Goal: Task Accomplishment & Management: Complete application form

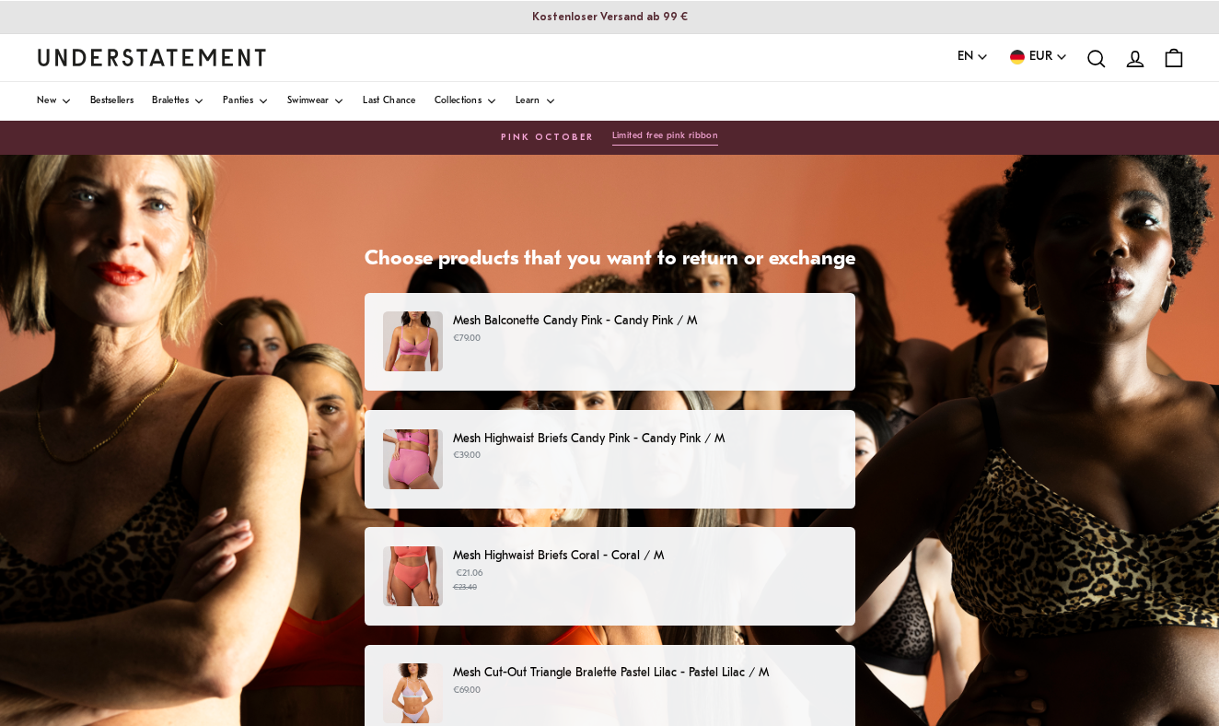
click at [655, 372] on div "Mesh Balconette Candy Pink - Candy Pink / M €79.00" at bounding box center [610, 342] width 491 height 99
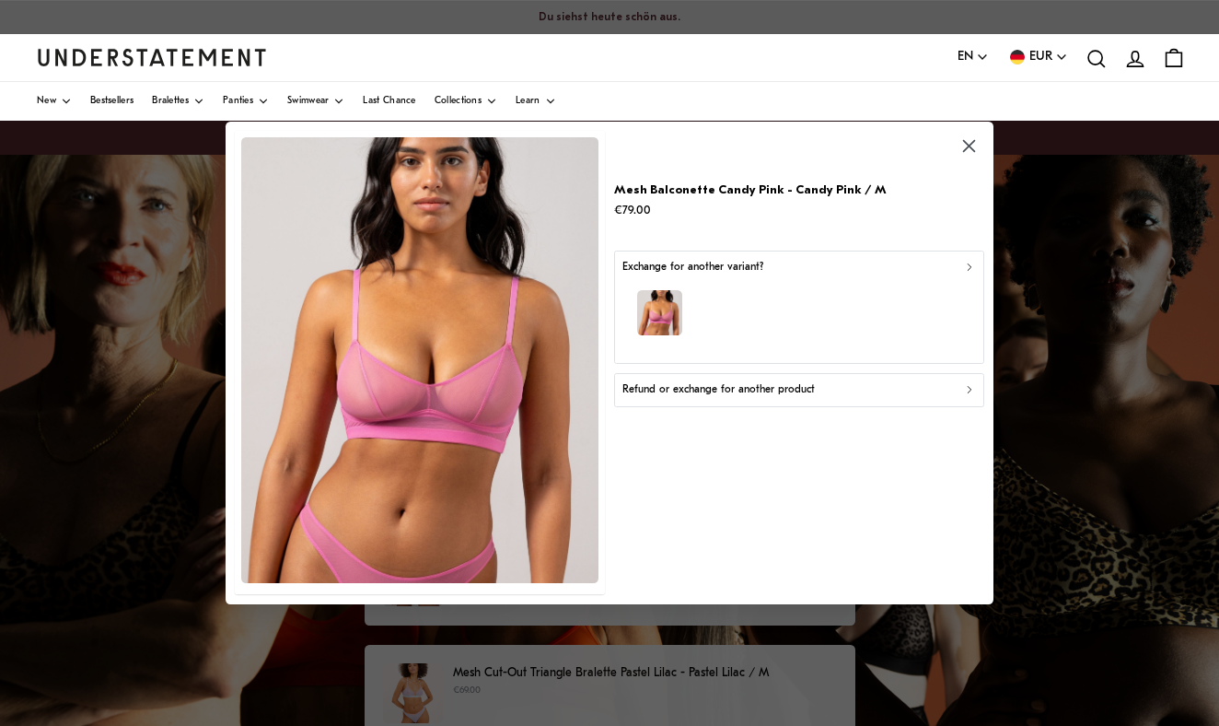
click at [707, 351] on div "button" at bounding box center [800, 315] width 354 height 80
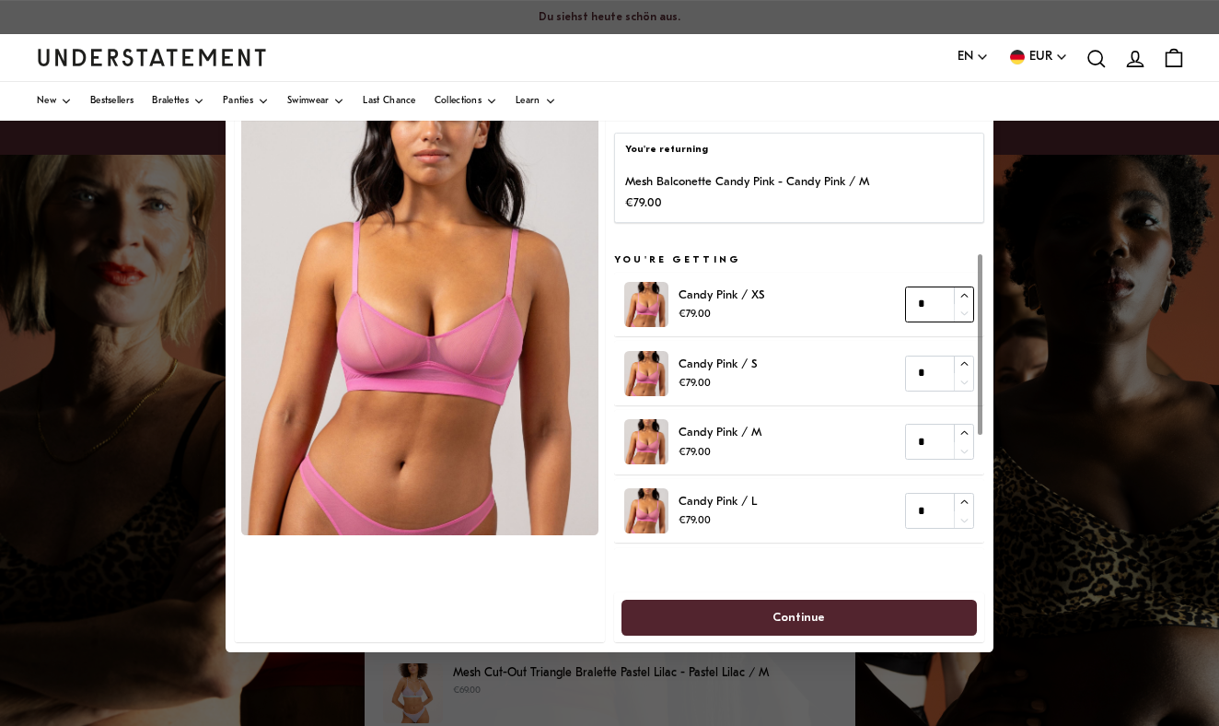
type input "*"
click at [960, 296] on icon "button" at bounding box center [965, 296] width 12 height 12
click at [937, 378] on input "*" at bounding box center [939, 374] width 69 height 36
type input "*"
click at [928, 439] on input "*" at bounding box center [939, 442] width 69 height 36
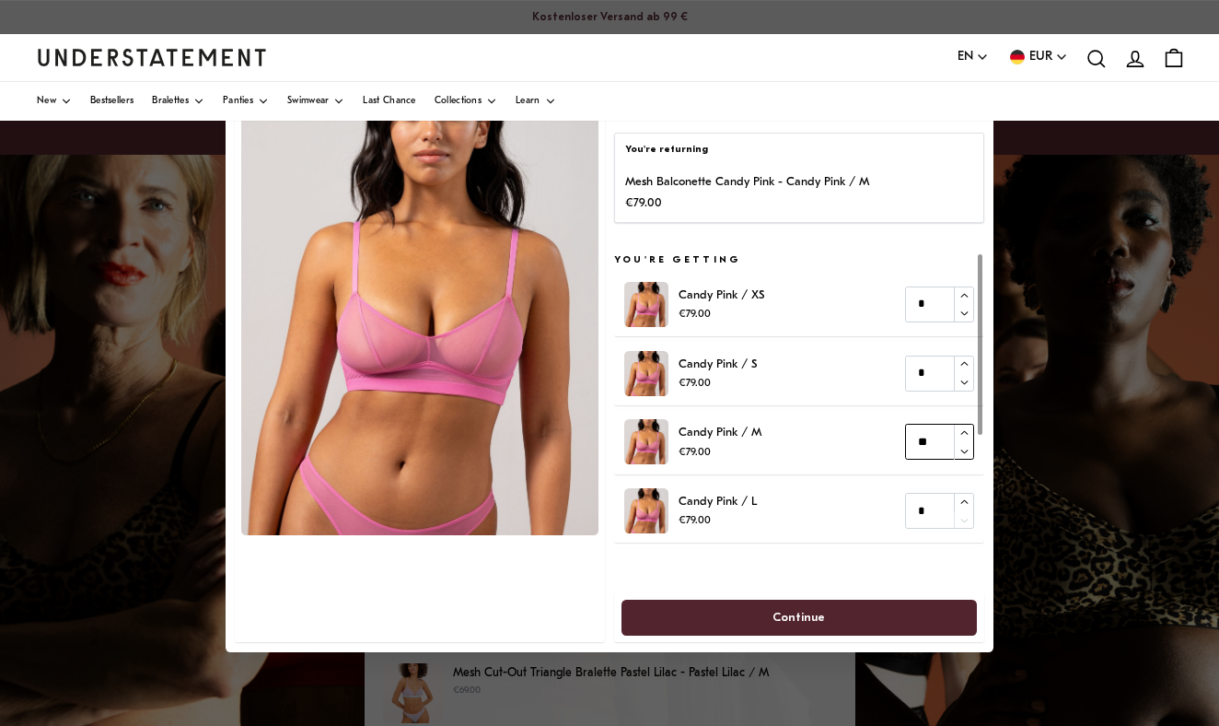
type input "*"
click at [929, 511] on input "*" at bounding box center [939, 511] width 69 height 36
type input "*"
click at [885, 612] on span "Continue" at bounding box center [799, 617] width 315 height 34
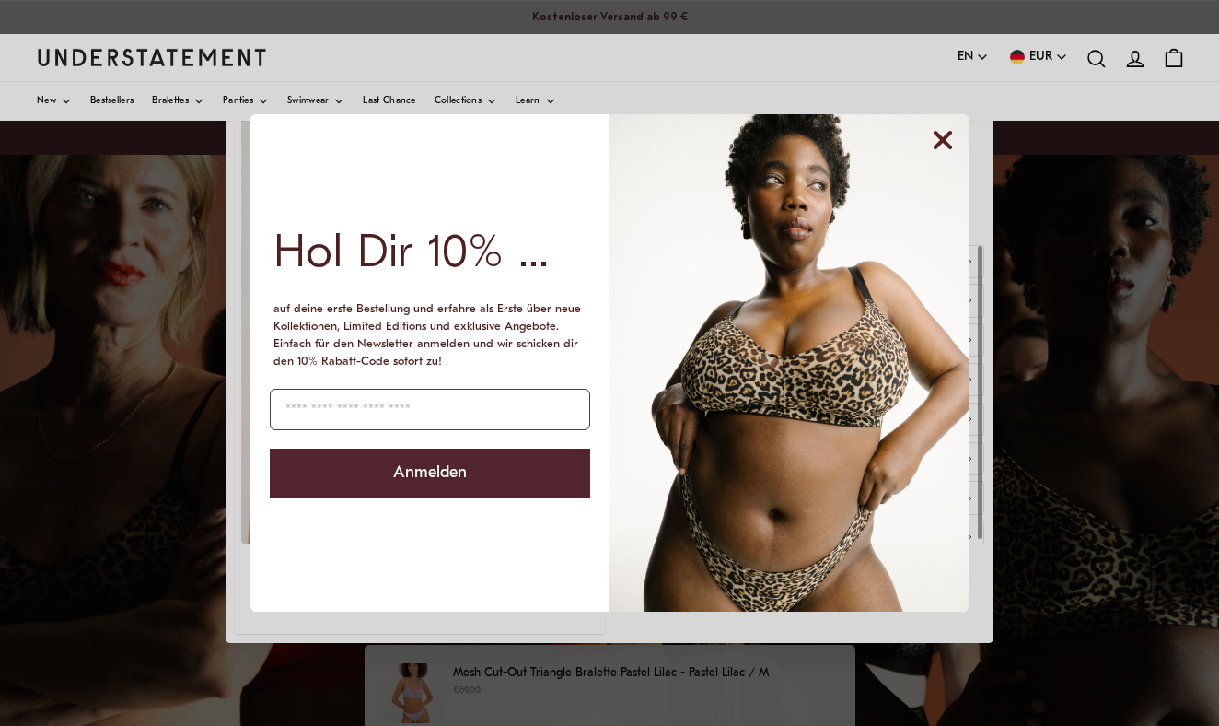
click at [756, 251] on img "POPUP Form" at bounding box center [789, 362] width 359 height 497
click at [949, 134] on icon "Close dialog" at bounding box center [943, 140] width 15 height 15
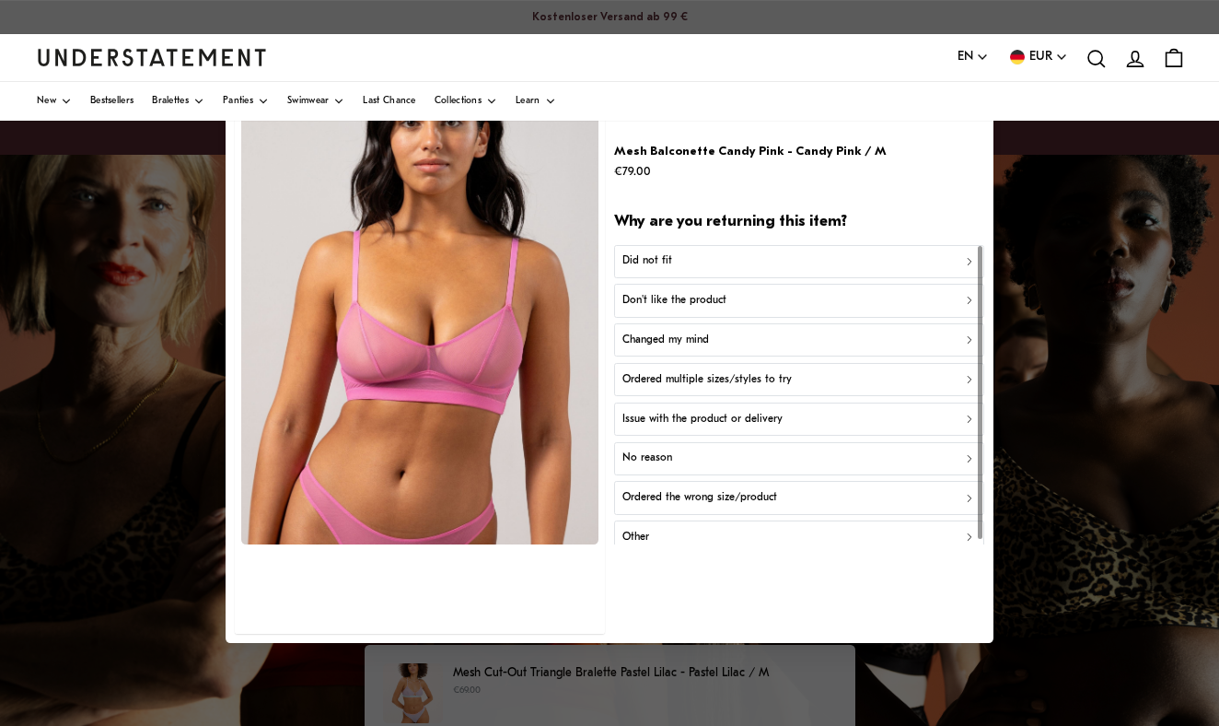
click at [781, 252] on div "Did not fit" at bounding box center [800, 260] width 354 height 17
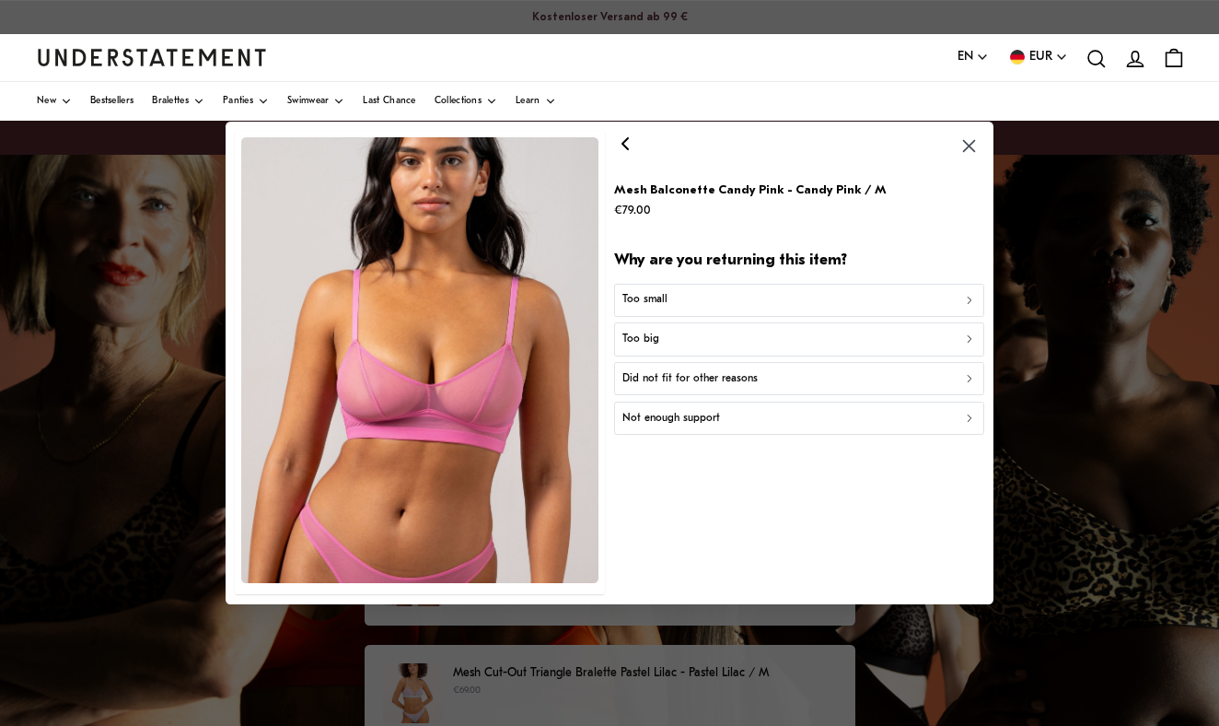
click at [688, 340] on div "Too big" at bounding box center [800, 339] width 354 height 17
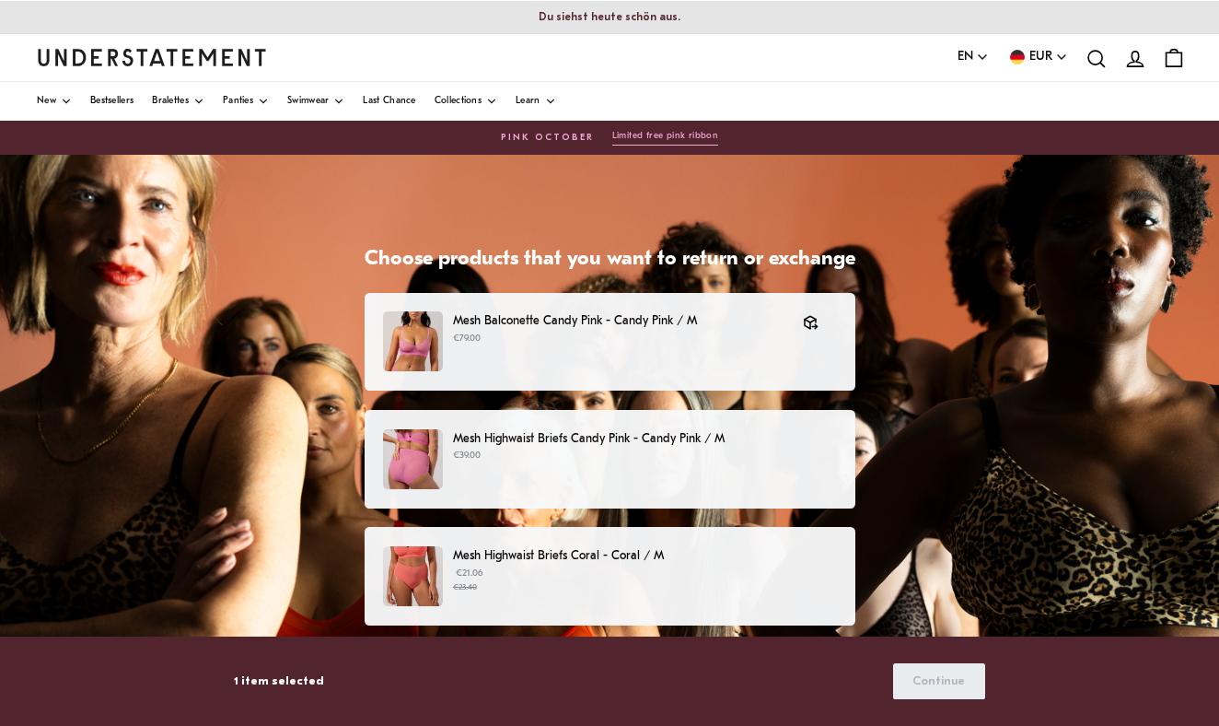
click at [612, 467] on div "Mesh Highwaist Briefs Candy Pink - Candy Pink / M €39.00" at bounding box center [609, 459] width 452 height 60
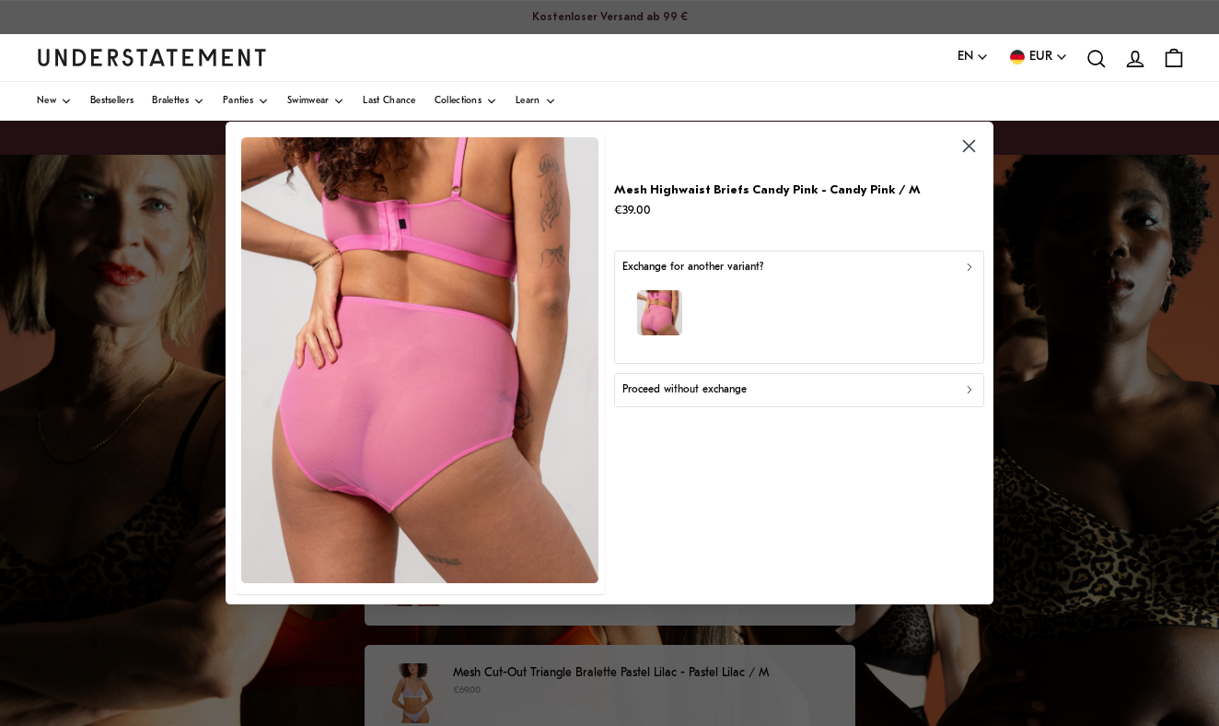
click at [697, 341] on div "button" at bounding box center [800, 315] width 354 height 80
click at [969, 146] on icon "button" at bounding box center [969, 146] width 12 height 12
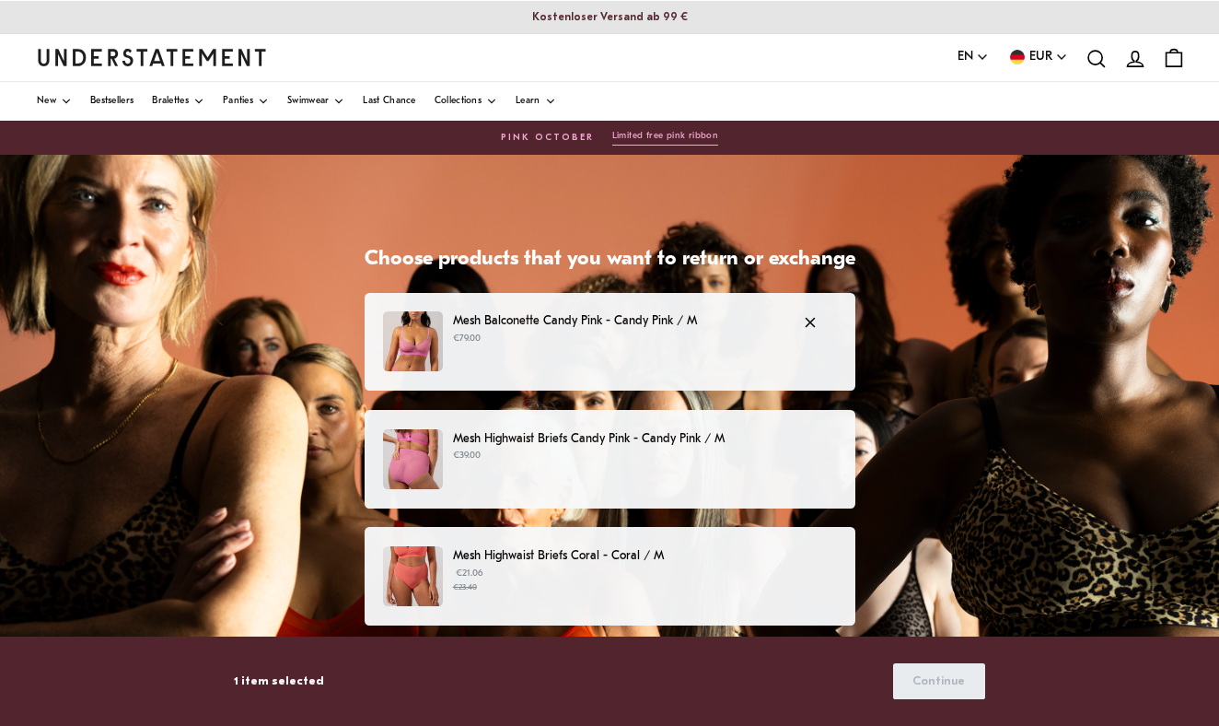
click at [649, 360] on div "Mesh Balconette Candy Pink - Candy Pink / M €79.00" at bounding box center [609, 341] width 452 height 60
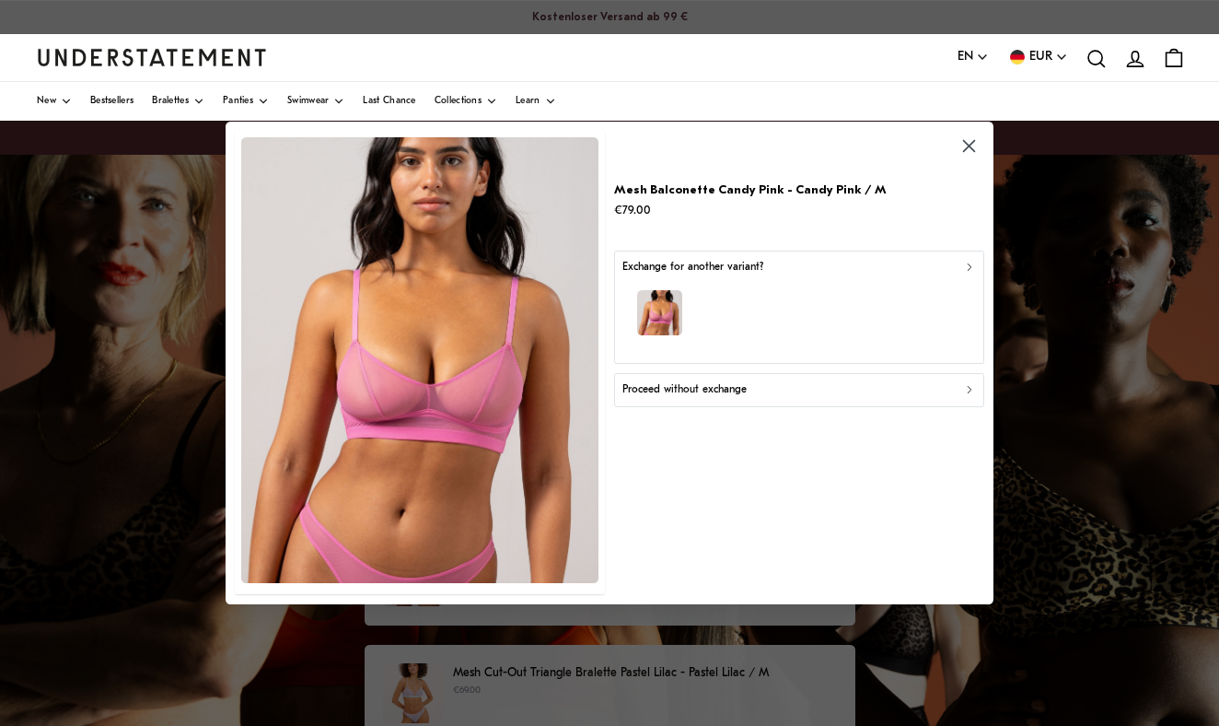
click at [756, 394] on div "Proceed without exchange" at bounding box center [800, 389] width 354 height 17
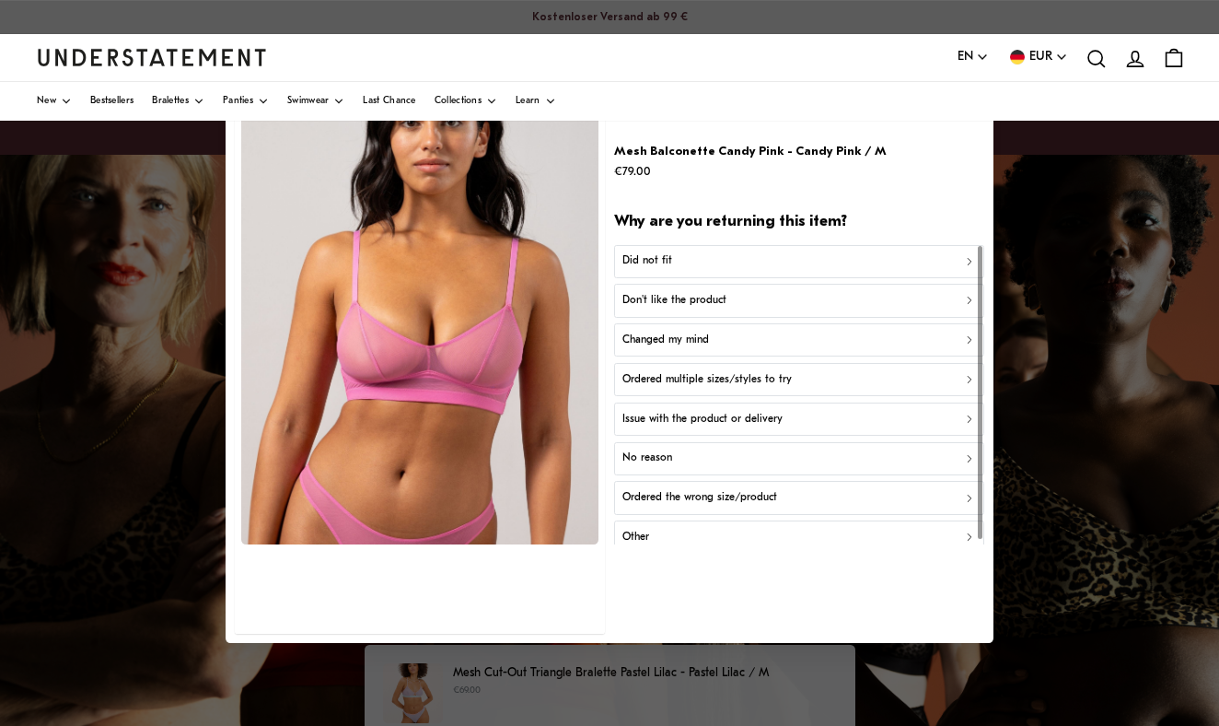
click at [691, 259] on div "Did not fit" at bounding box center [800, 260] width 354 height 17
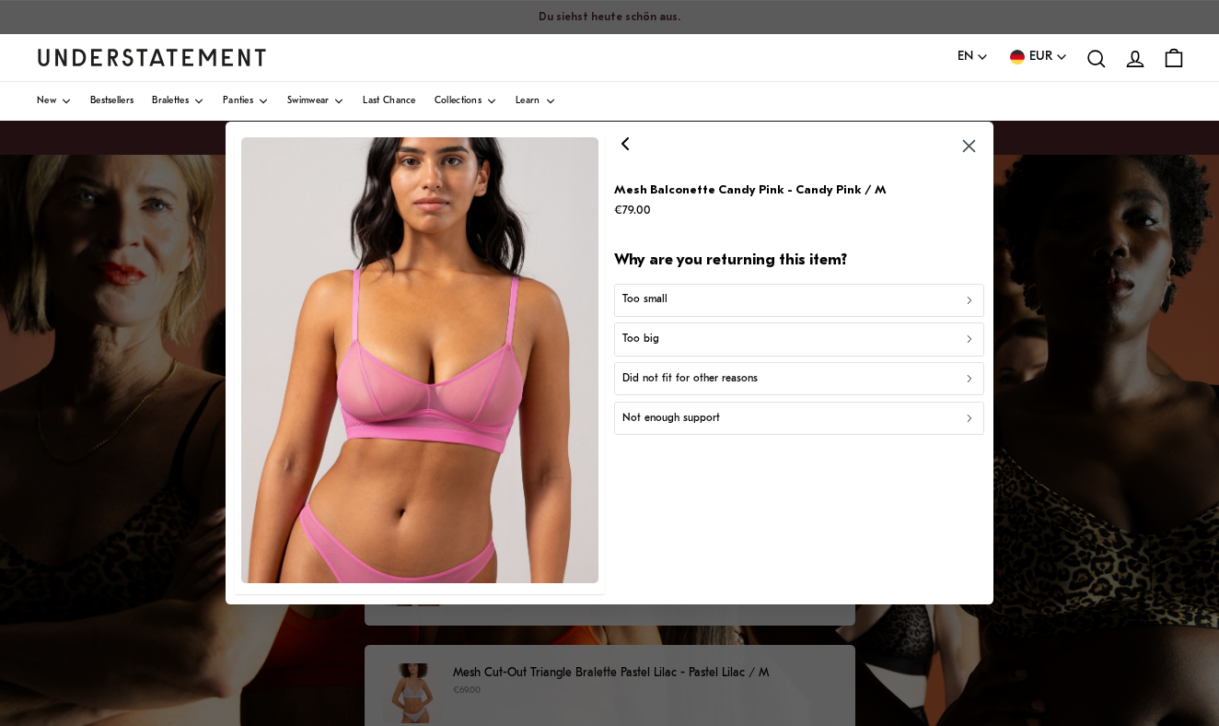
click at [662, 346] on button "Too big" at bounding box center [798, 339] width 369 height 33
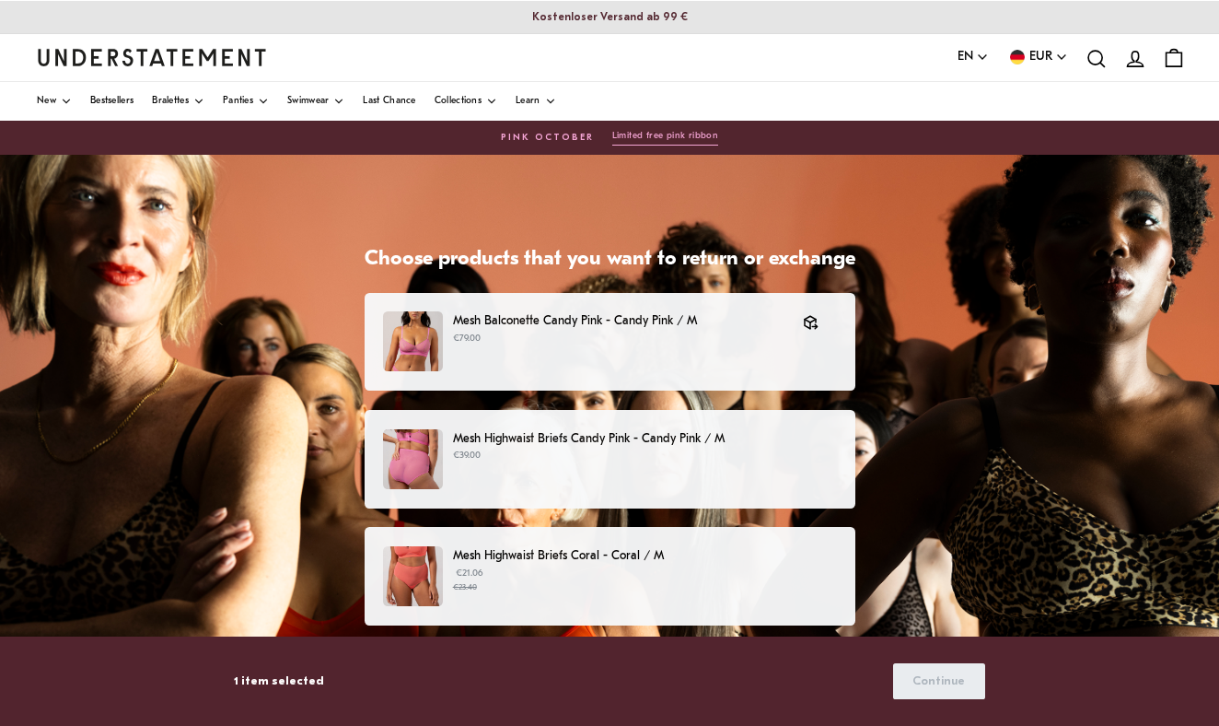
click at [622, 465] on div "Mesh Highwaist Briefs Candy Pink - Candy Pink / M €39.00" at bounding box center [609, 459] width 452 height 60
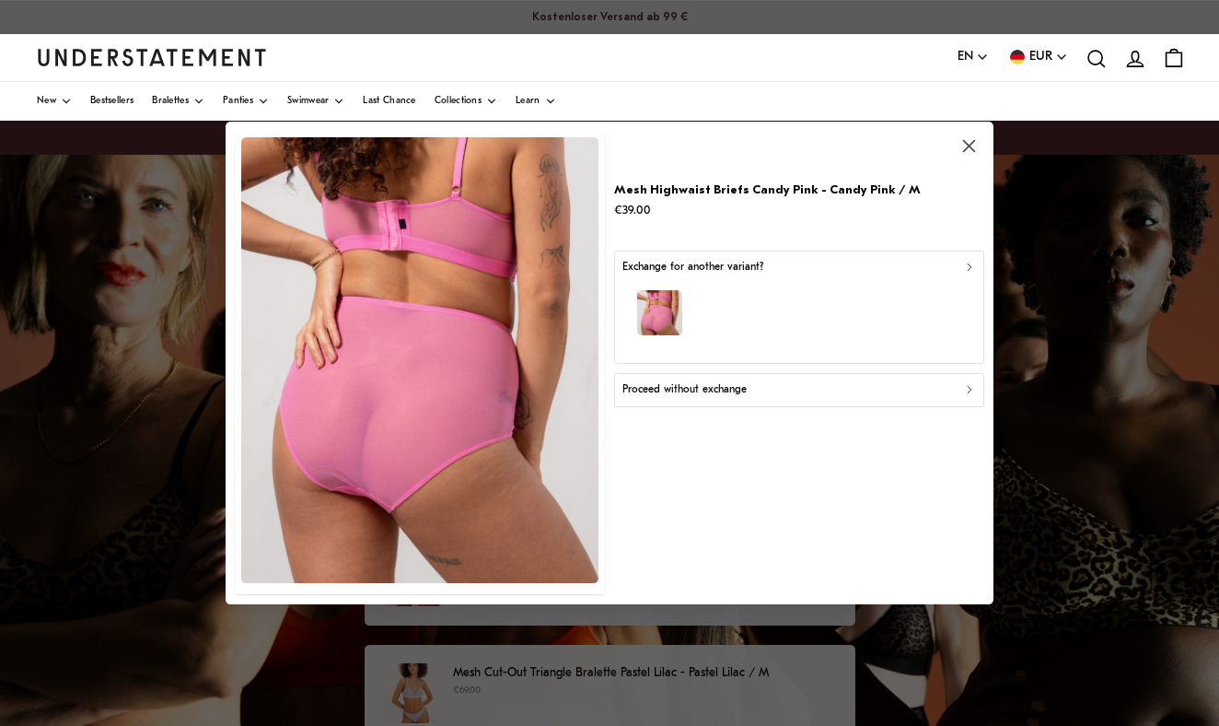
click at [711, 384] on p "Proceed without exchange" at bounding box center [685, 389] width 124 height 17
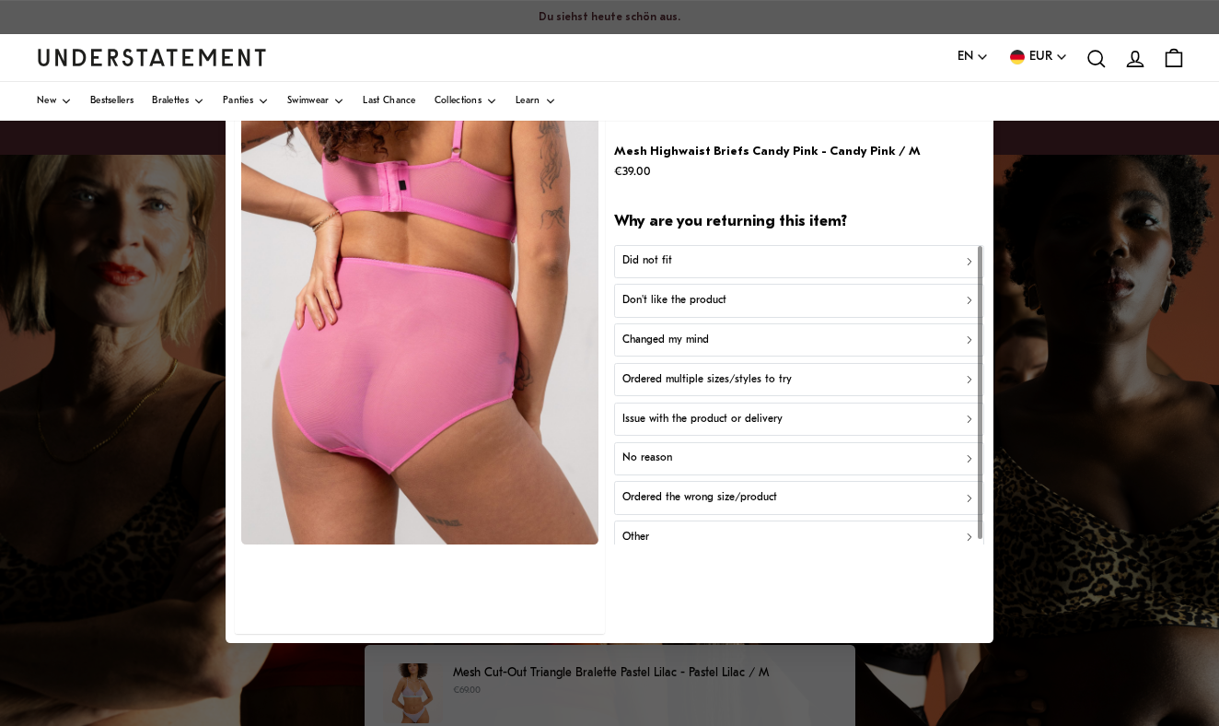
click at [681, 264] on div "Did not fit" at bounding box center [800, 260] width 354 height 17
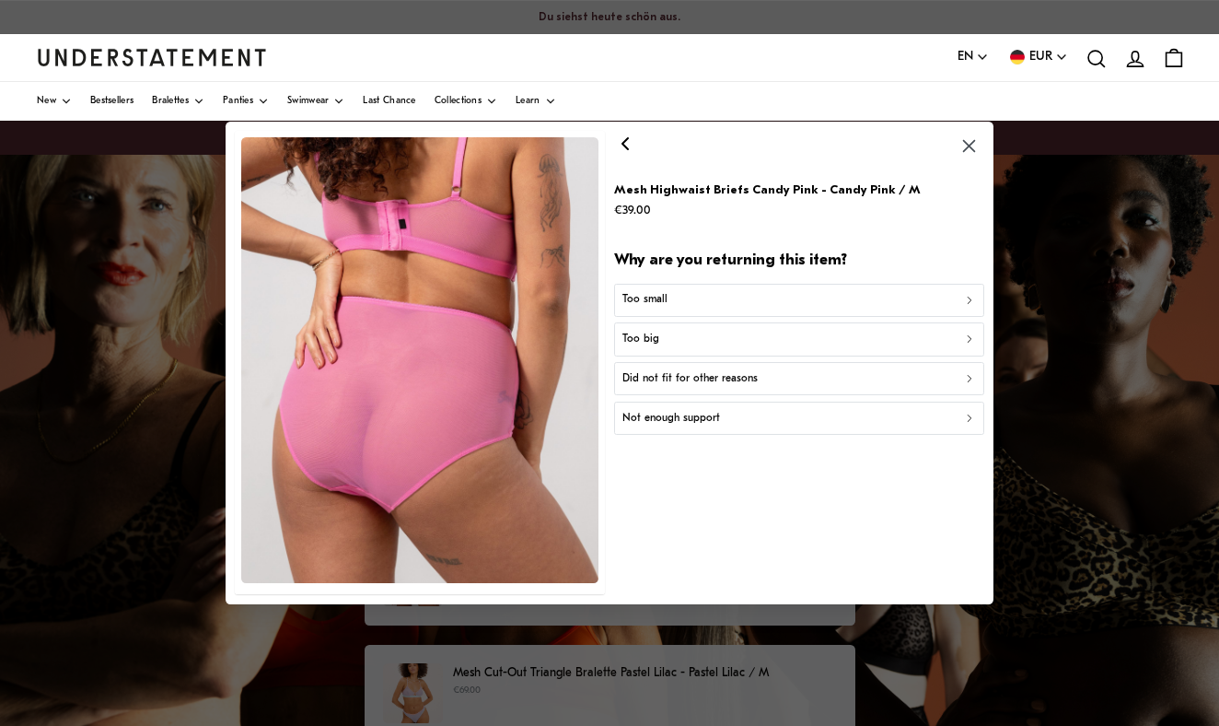
click at [666, 295] on p "Too small" at bounding box center [645, 300] width 45 height 17
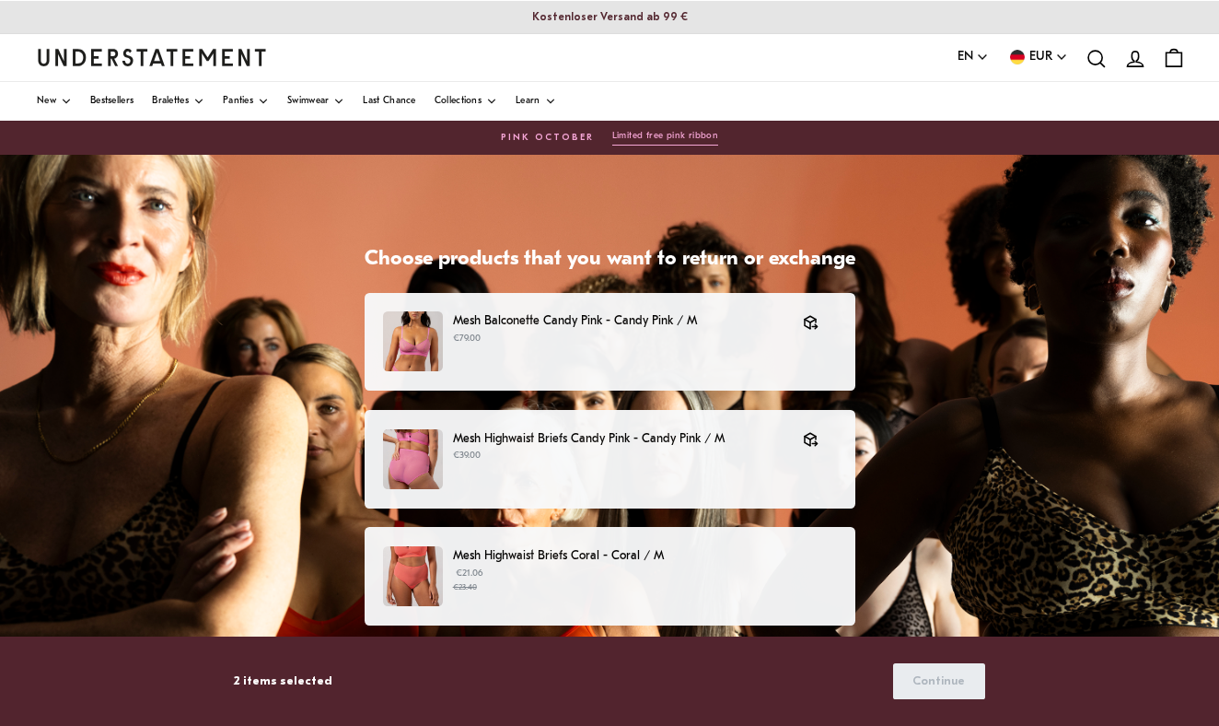
click at [636, 569] on p "€21.06 €23.40" at bounding box center [644, 580] width 383 height 28
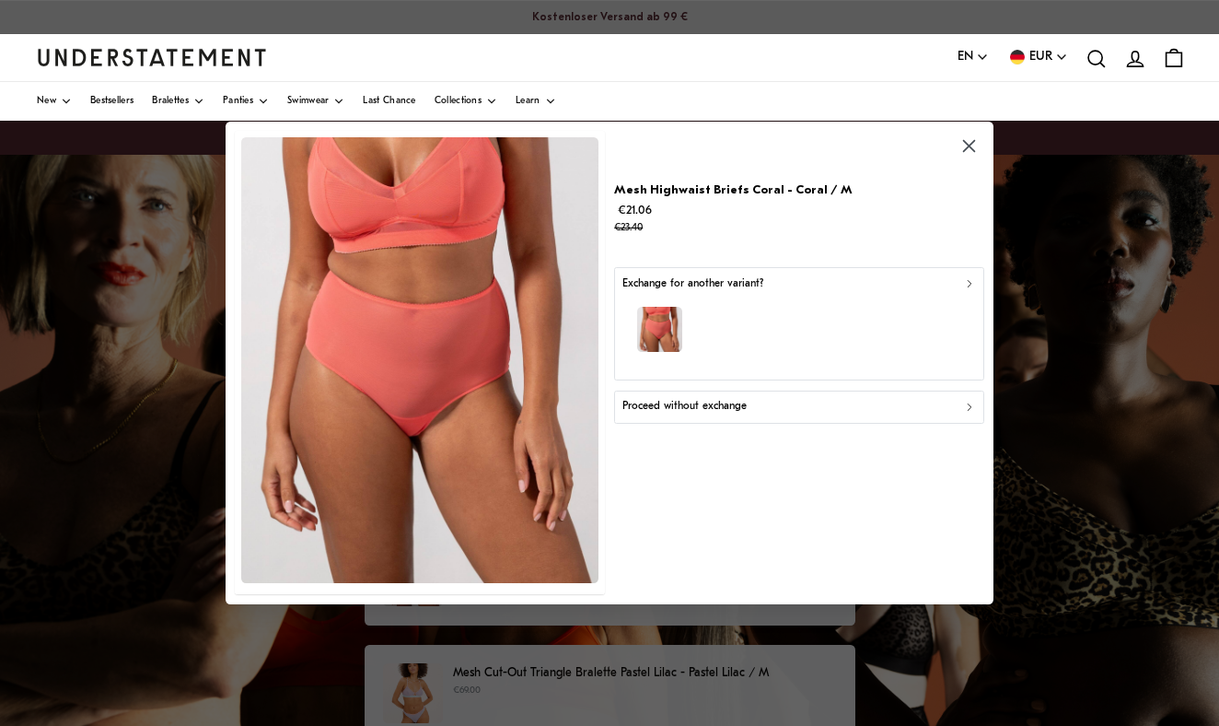
click at [670, 407] on p "Proceed without exchange" at bounding box center [685, 407] width 124 height 17
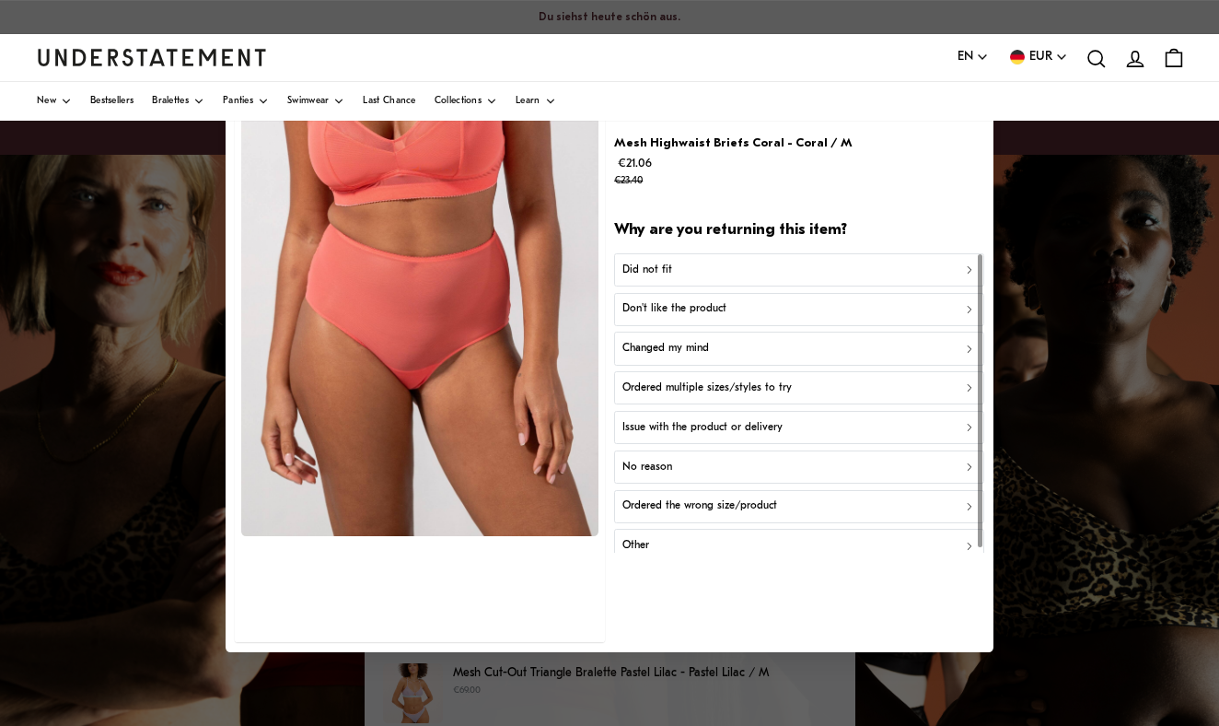
click at [661, 275] on p "Did not fit" at bounding box center [648, 269] width 50 height 17
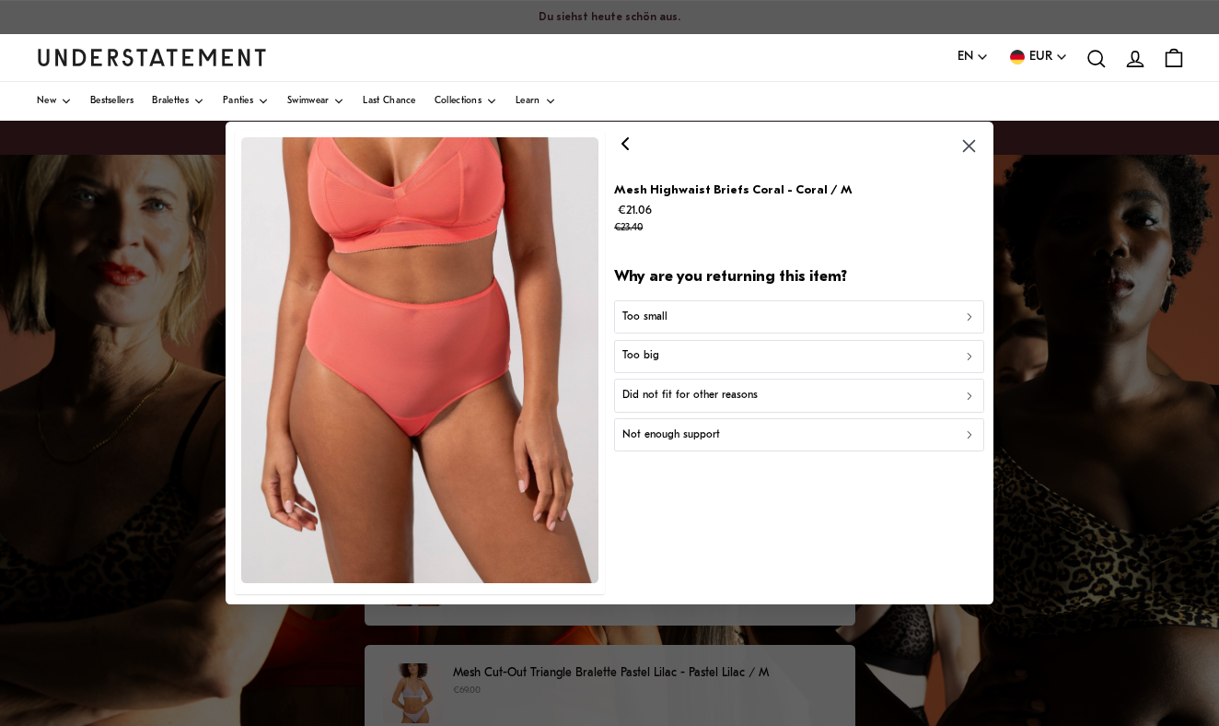
click at [665, 357] on div "Too big" at bounding box center [800, 356] width 354 height 17
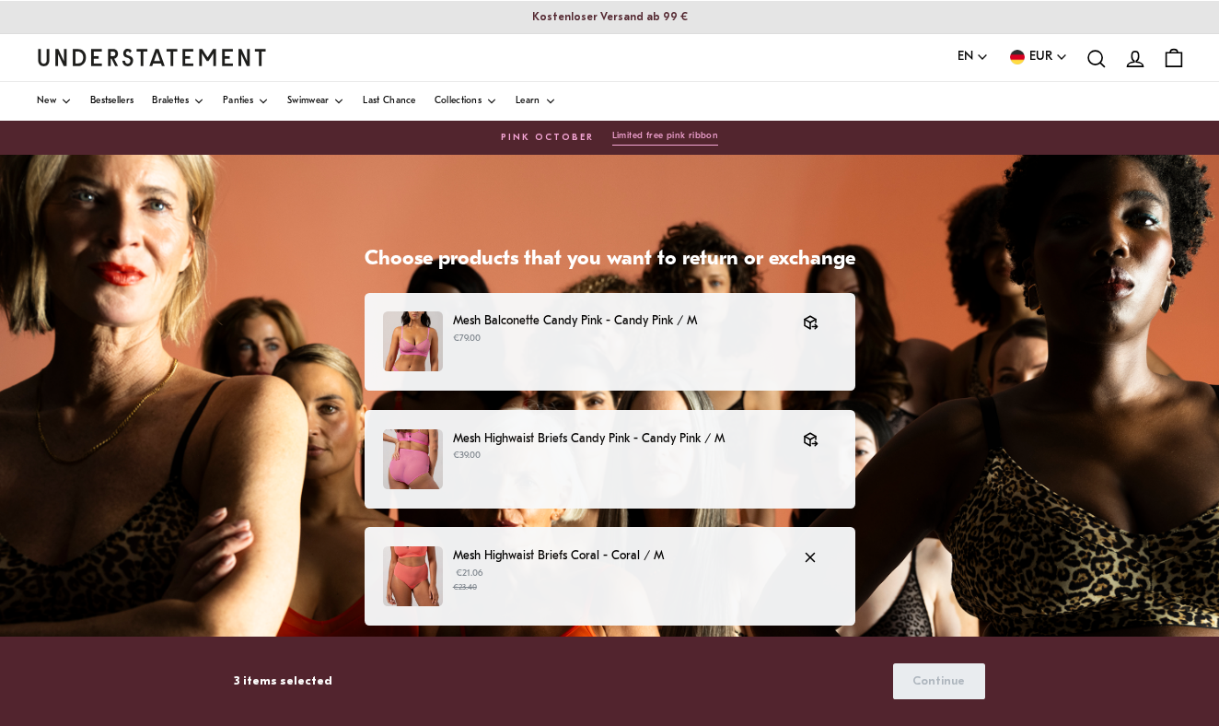
click at [626, 556] on p "Mesh Highwaist Briefs Coral - Coral / M" at bounding box center [619, 555] width 332 height 19
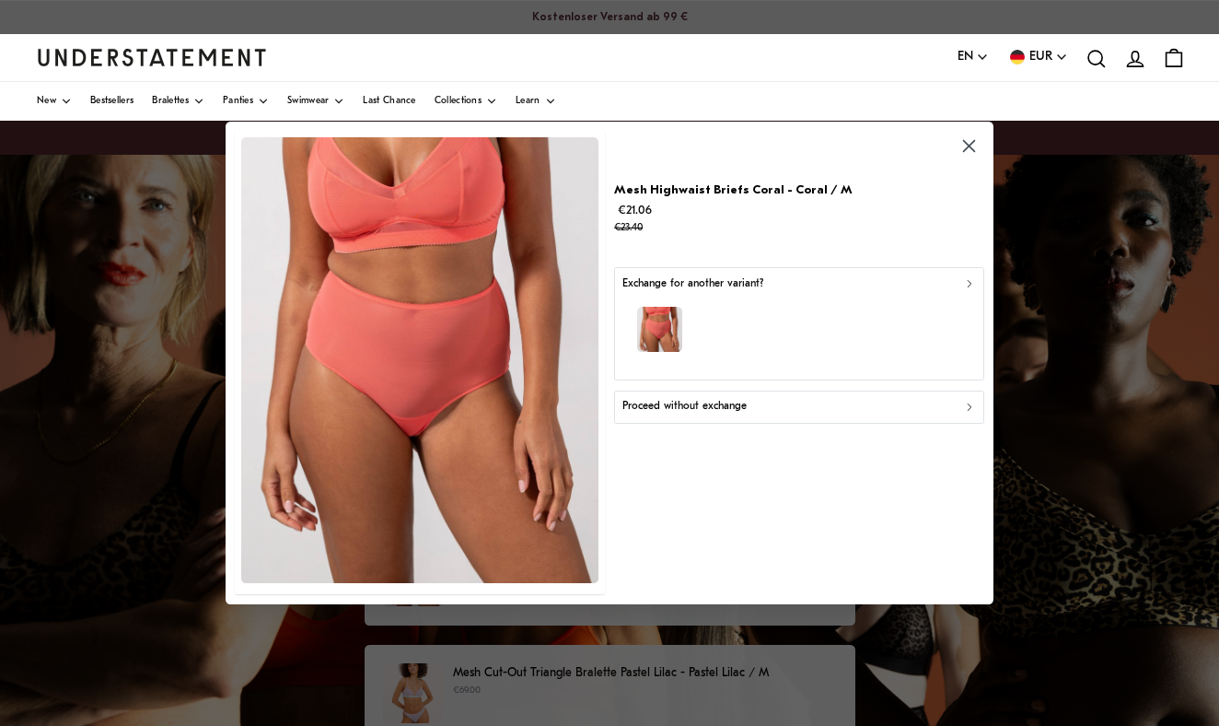
click at [963, 144] on icon "button" at bounding box center [969, 145] width 21 height 21
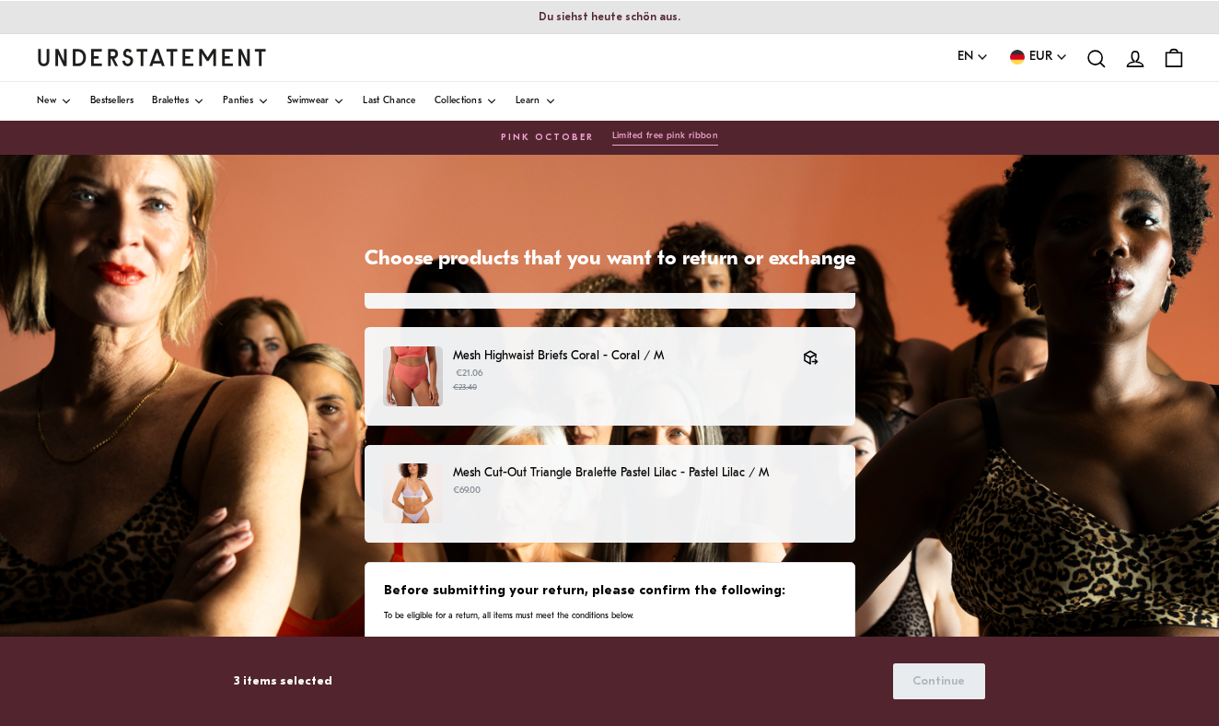
scroll to position [198, 0]
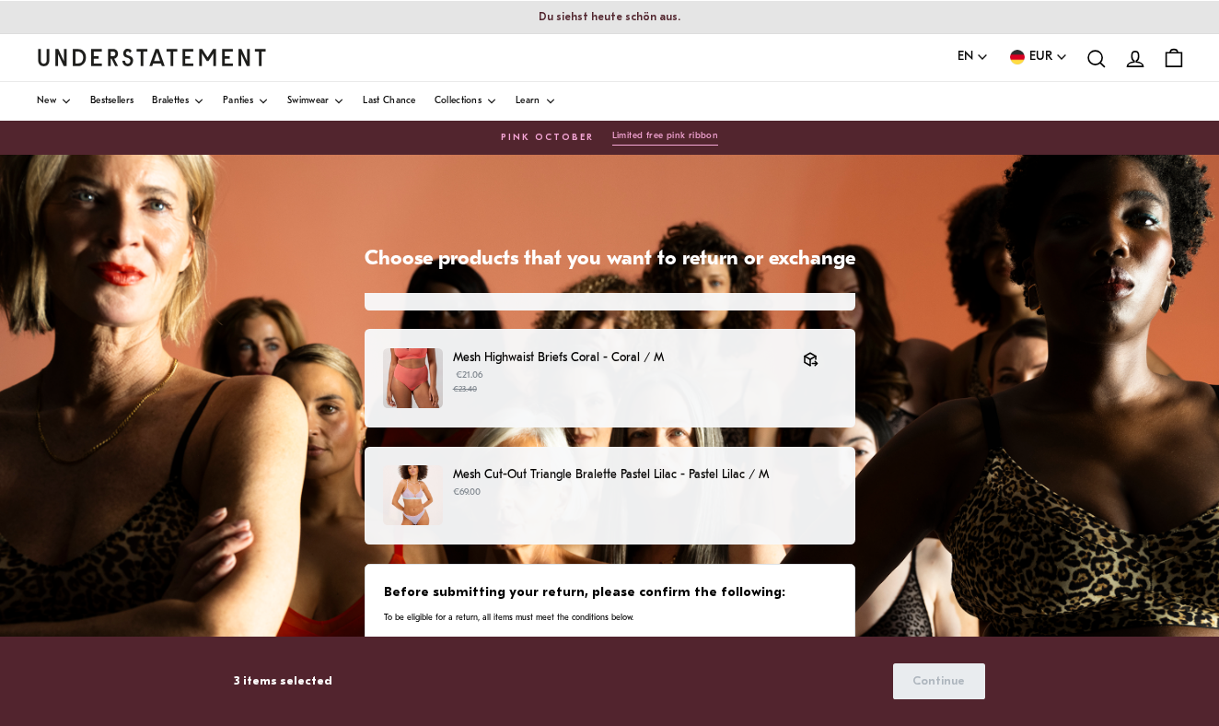
click at [746, 502] on div "Mesh Cut-Out Triangle Bralette Pastel Lilac - Pastel Lilac / M €69.00" at bounding box center [609, 495] width 452 height 60
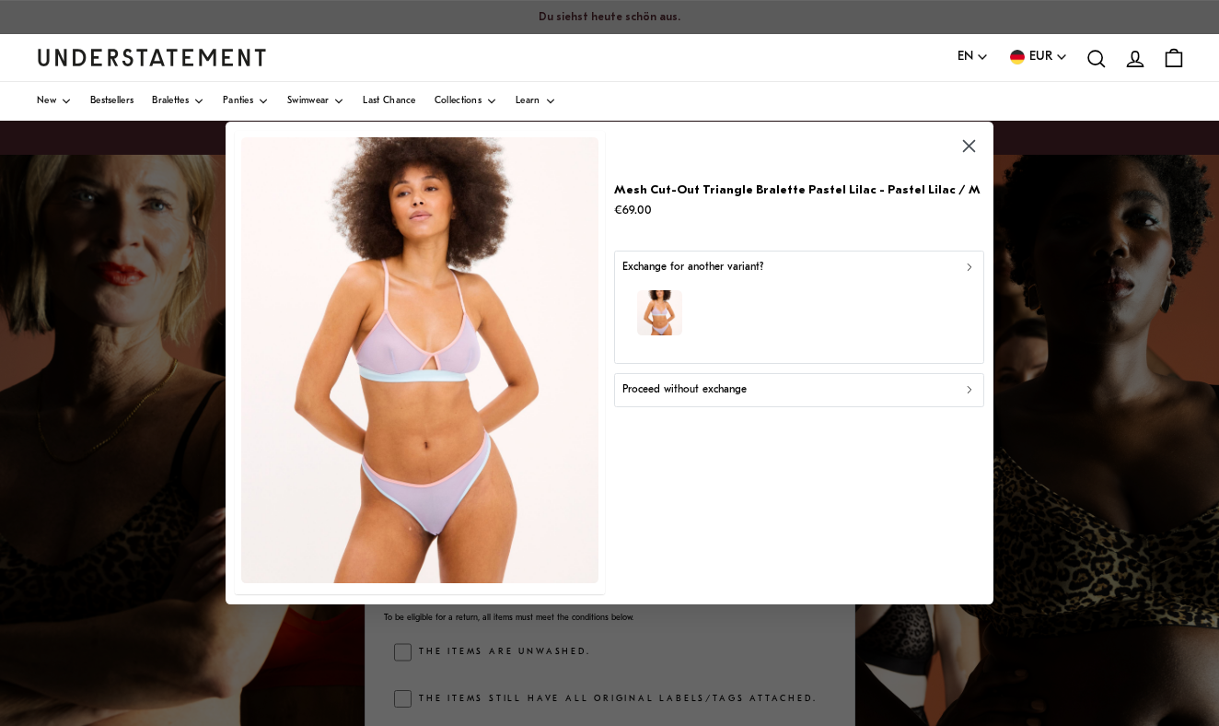
click at [705, 399] on button "Proceed without exchange" at bounding box center [798, 390] width 369 height 33
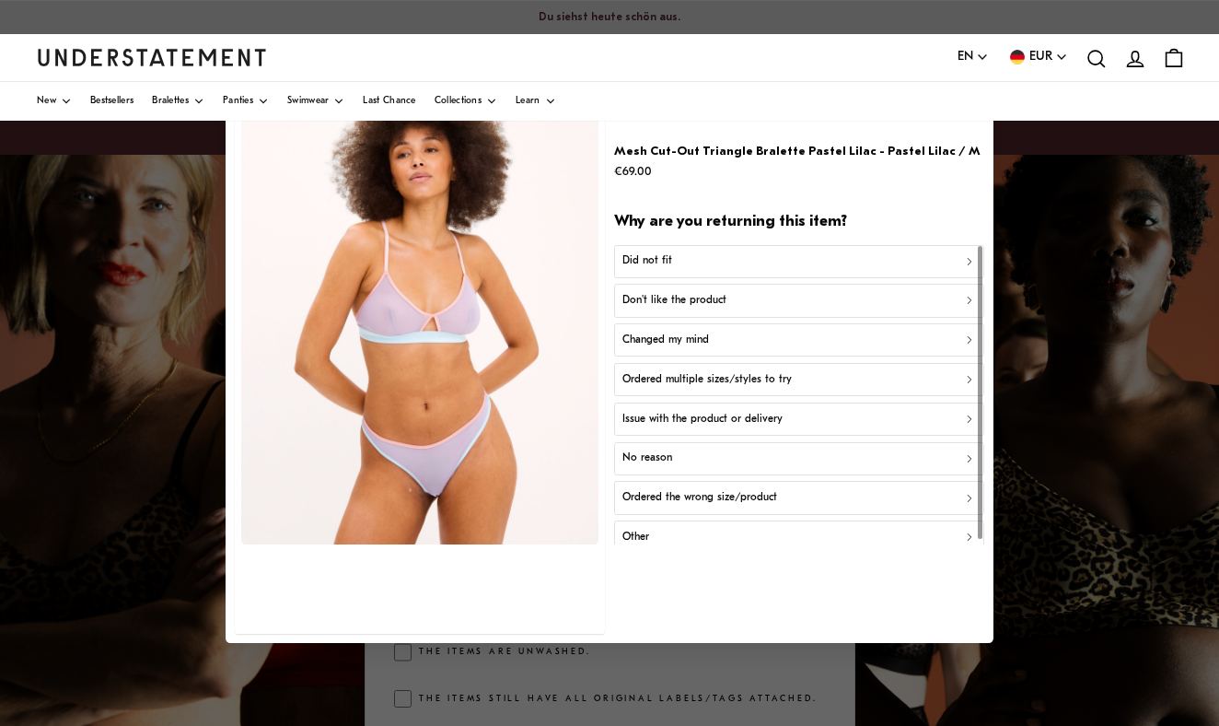
click at [684, 304] on p "Don't like the product" at bounding box center [675, 300] width 104 height 17
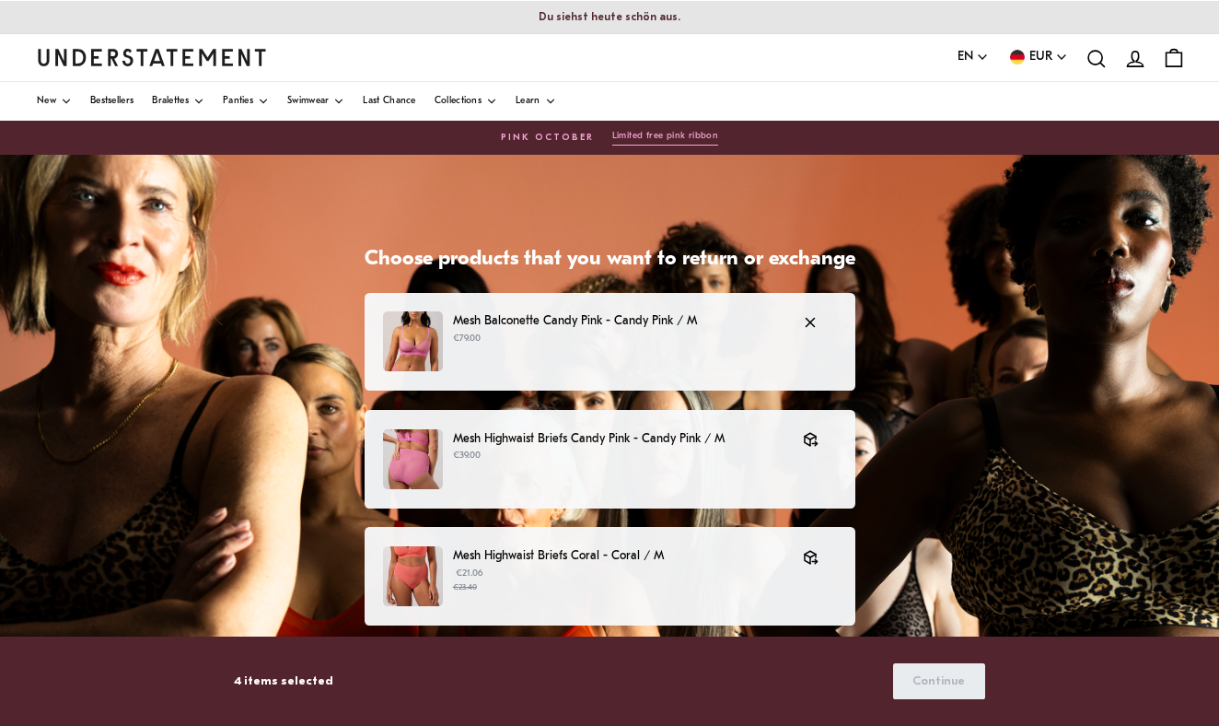
click at [622, 334] on p "€79.00" at bounding box center [619, 339] width 332 height 15
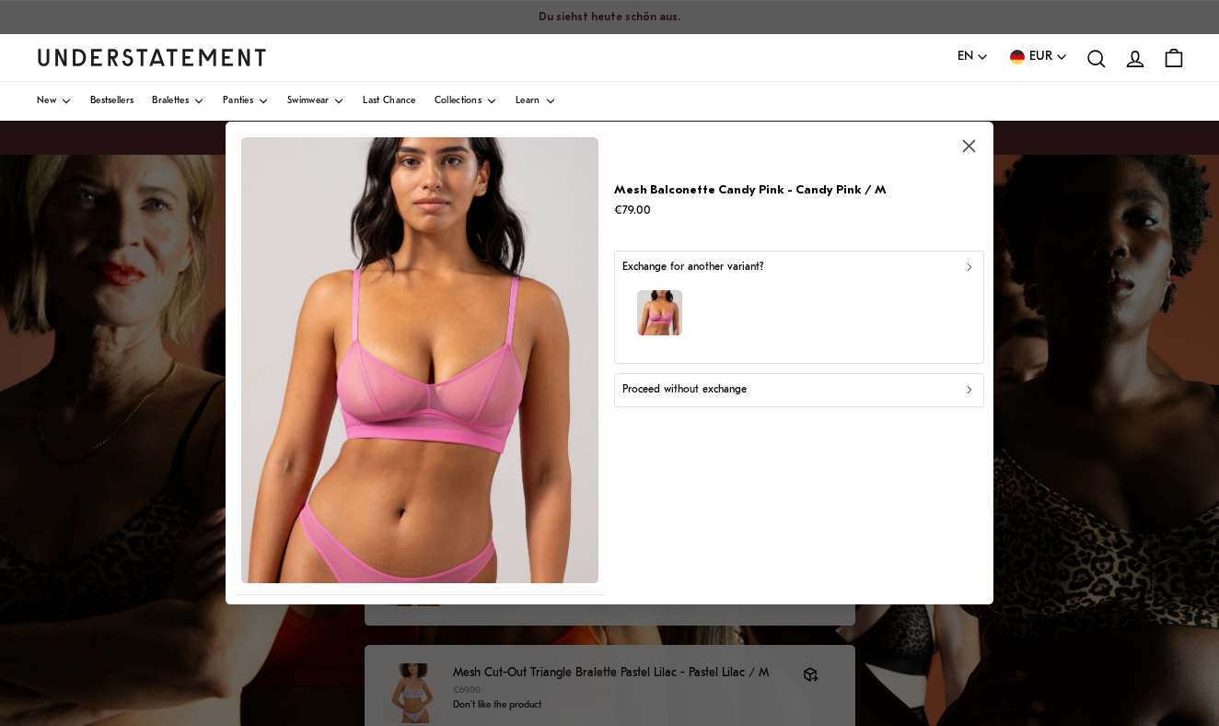
click at [687, 321] on div "button" at bounding box center [800, 315] width 354 height 80
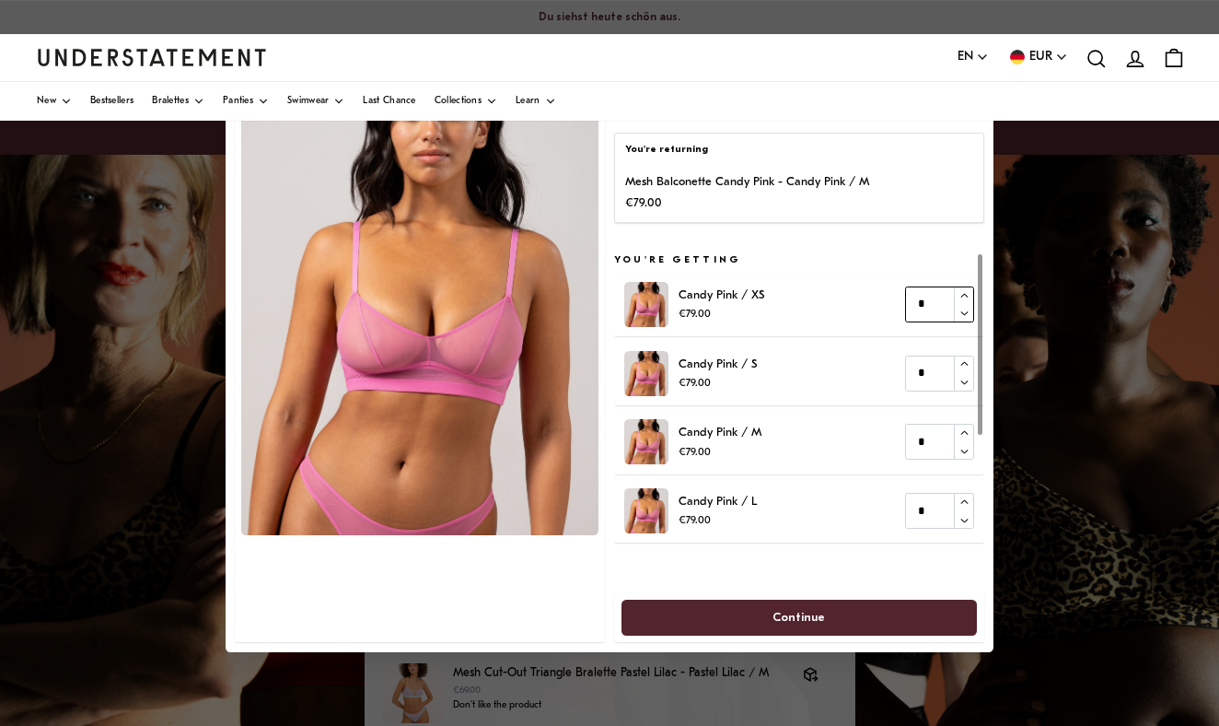
click at [964, 295] on icon "button" at bounding box center [965, 296] width 12 height 12
click at [961, 319] on button "button" at bounding box center [964, 313] width 20 height 17
type input "*"
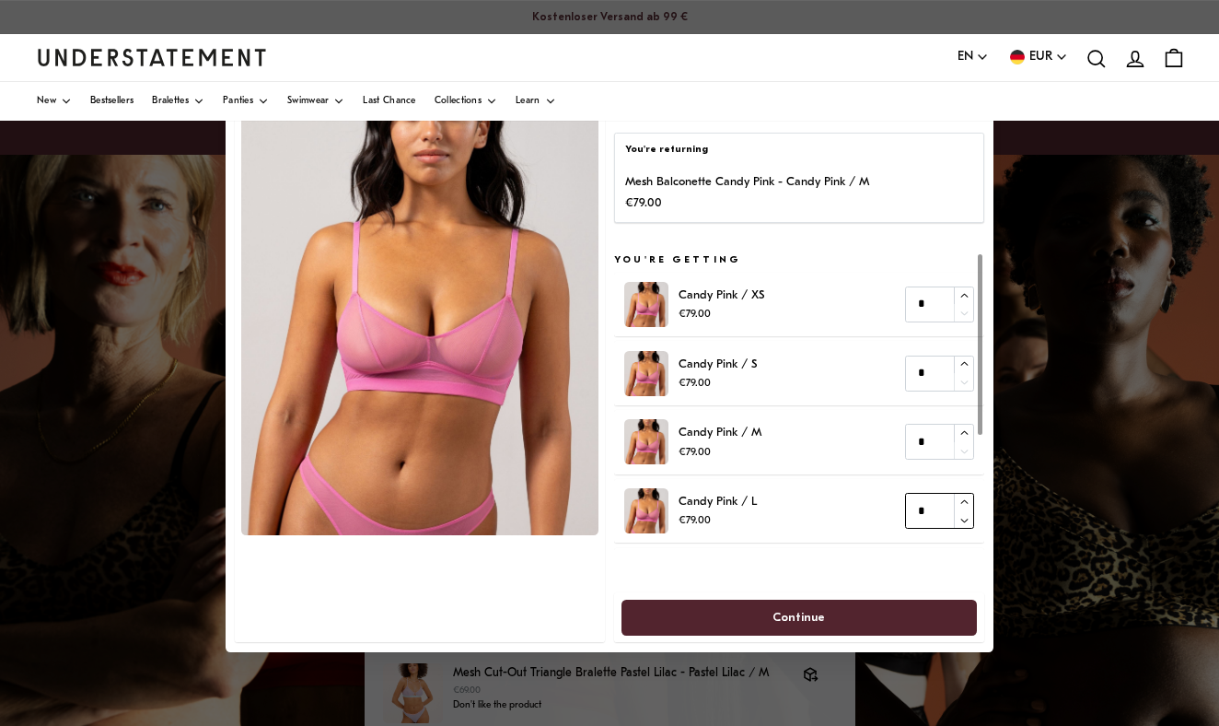
type input "*"
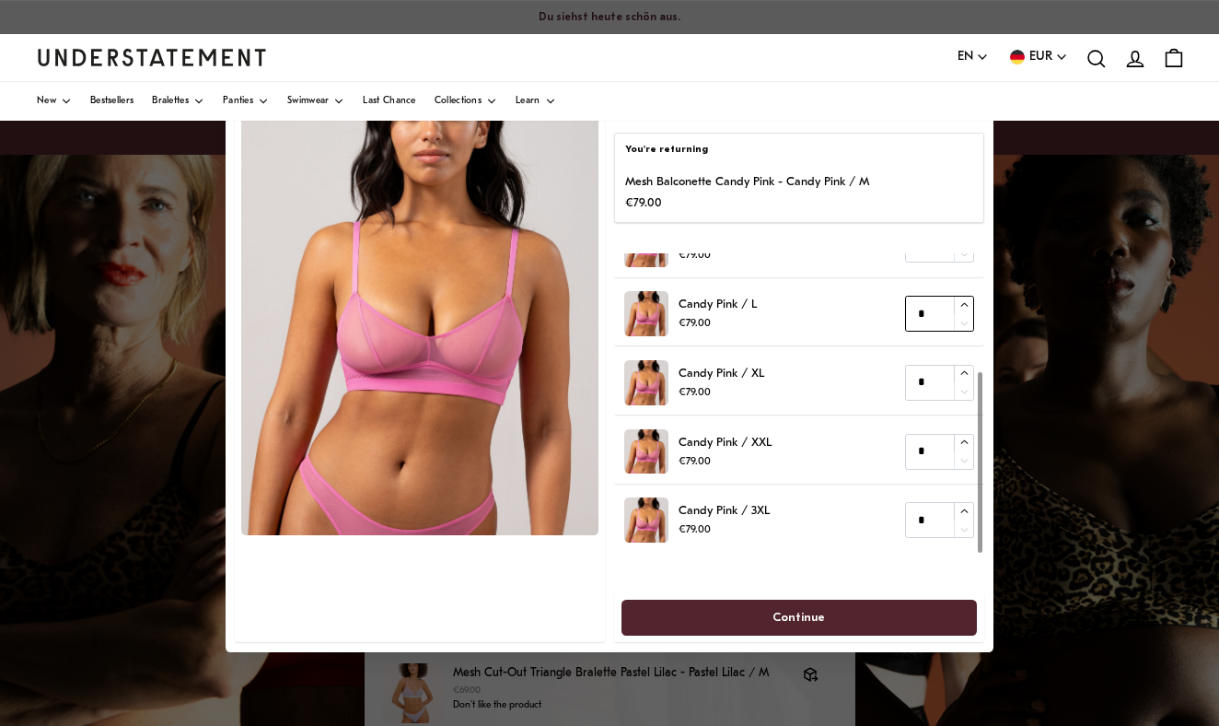
scroll to position [196, 0]
click at [777, 607] on span "Continue" at bounding box center [799, 617] width 52 height 34
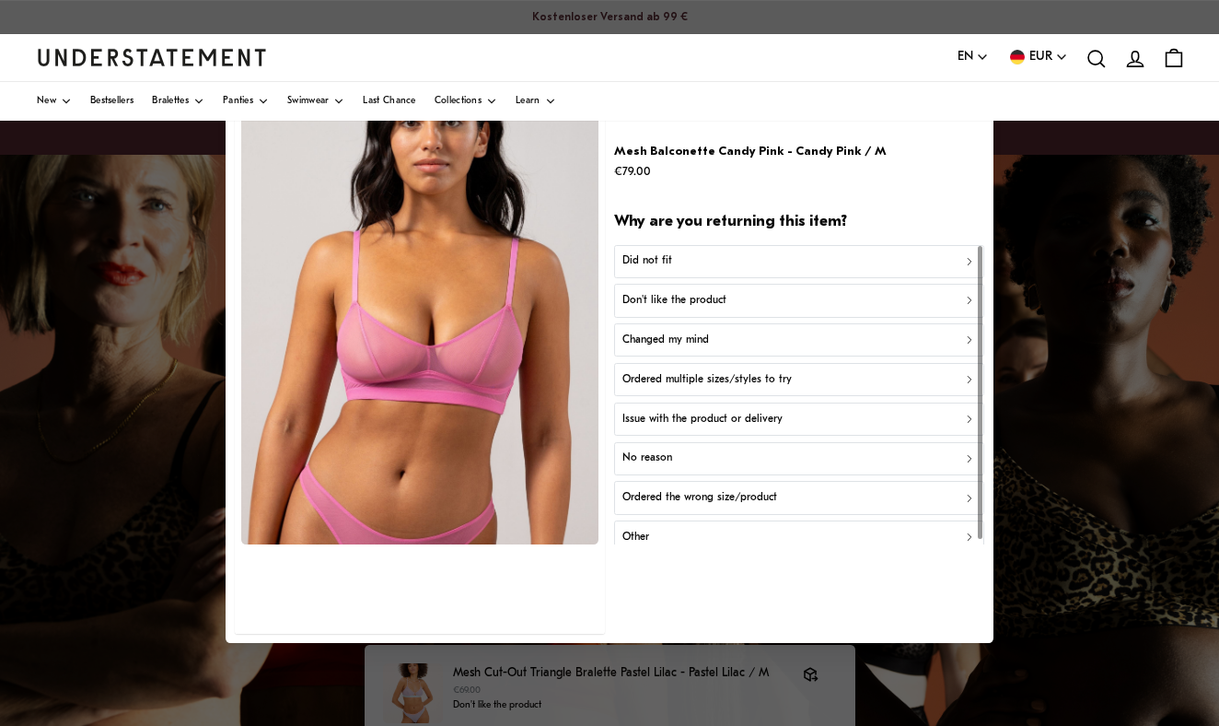
click at [709, 298] on p "Don't like the product" at bounding box center [675, 300] width 104 height 17
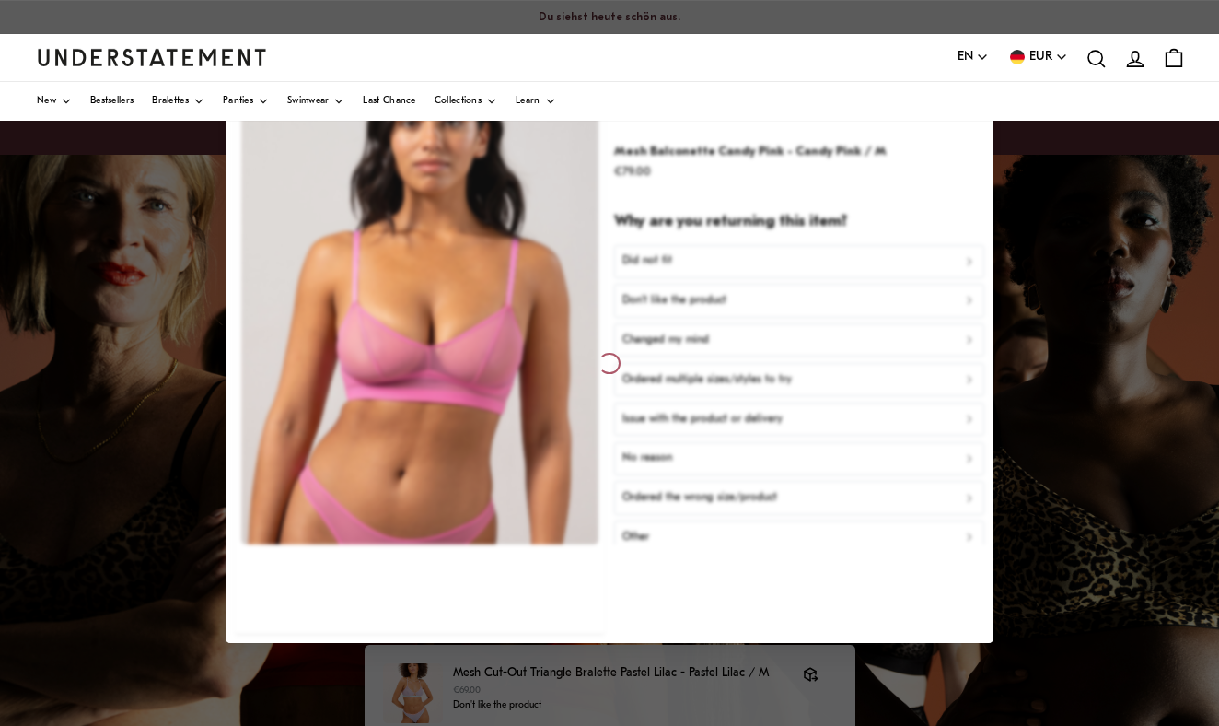
click at [649, 295] on div at bounding box center [610, 363] width 768 height 560
click at [1130, 379] on div at bounding box center [609, 363] width 1219 height 726
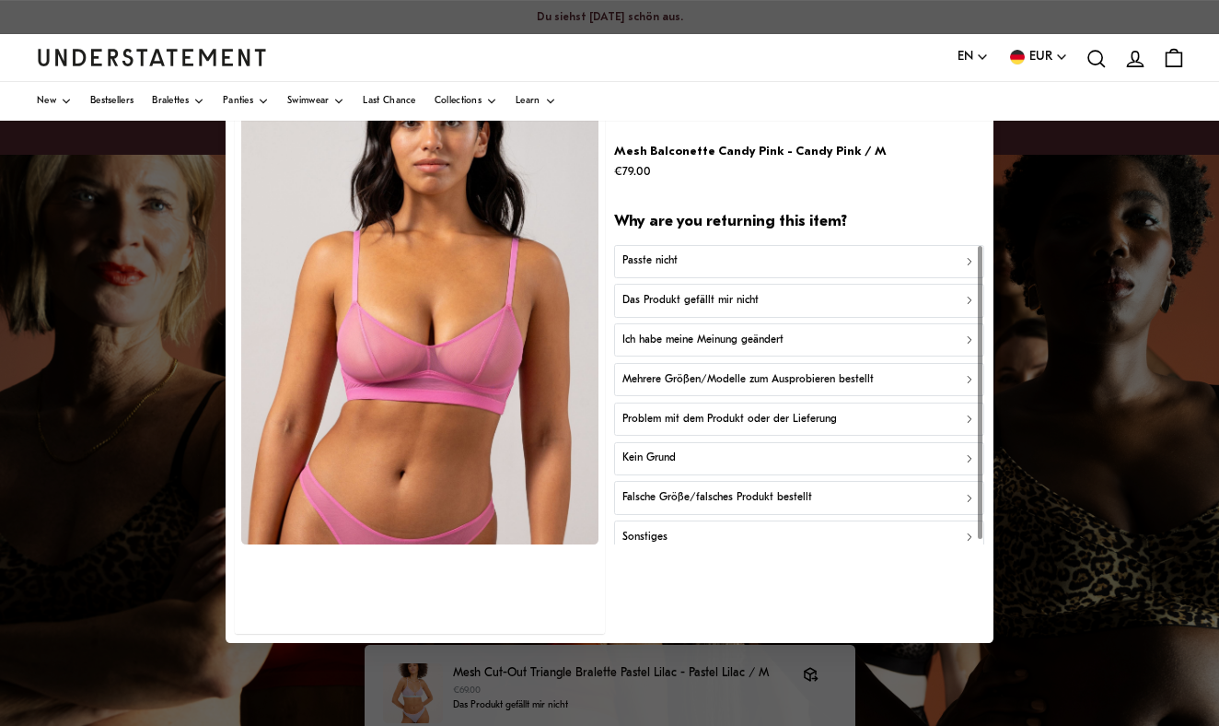
click at [743, 257] on div "Passte nicht" at bounding box center [800, 260] width 354 height 17
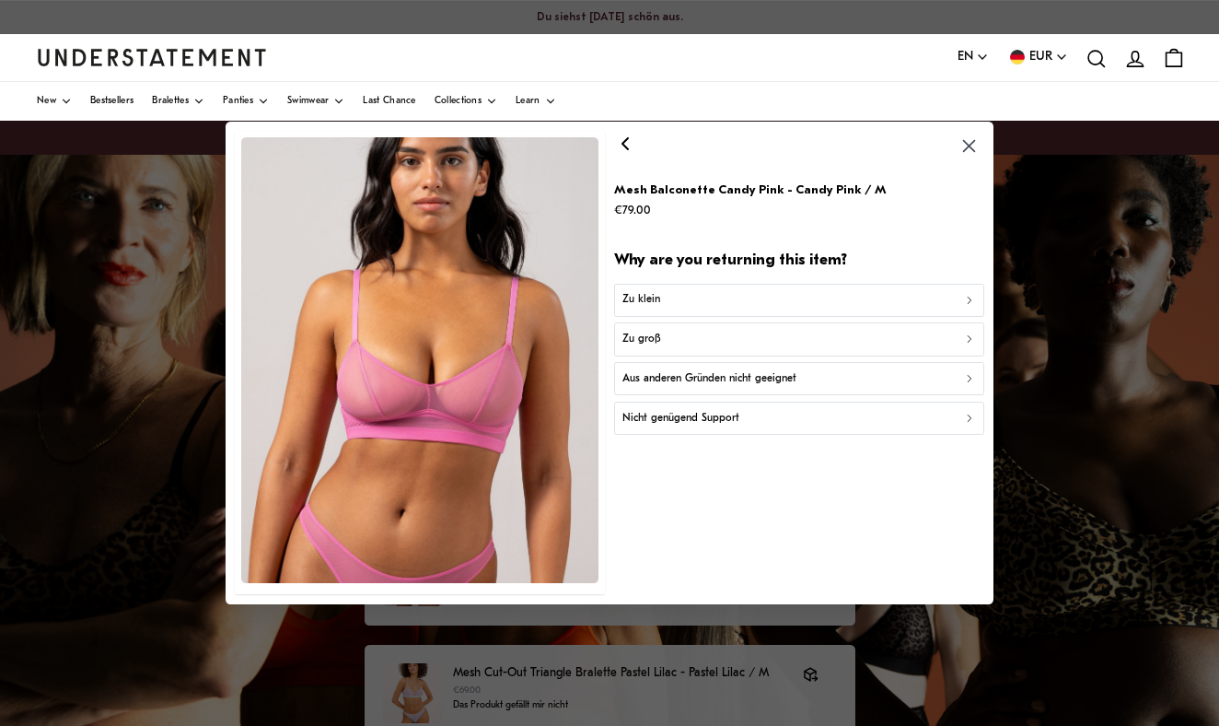
click at [686, 305] on div "Zu klein" at bounding box center [800, 300] width 354 height 17
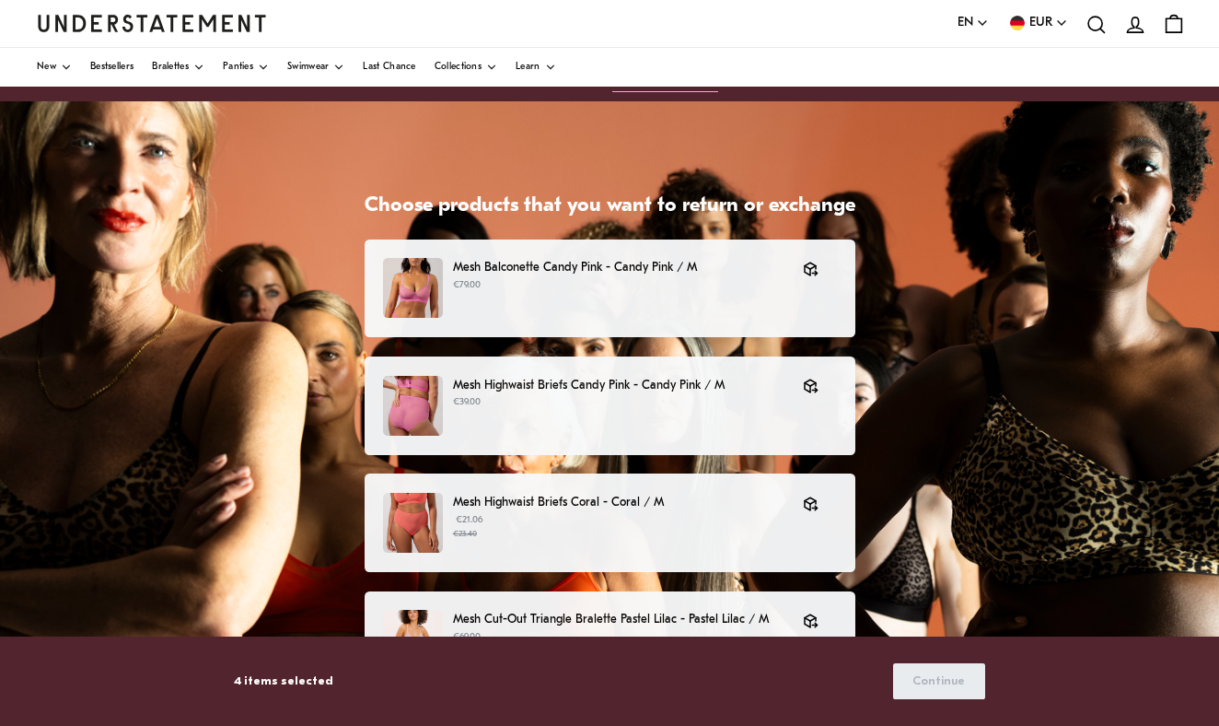
scroll to position [54, 0]
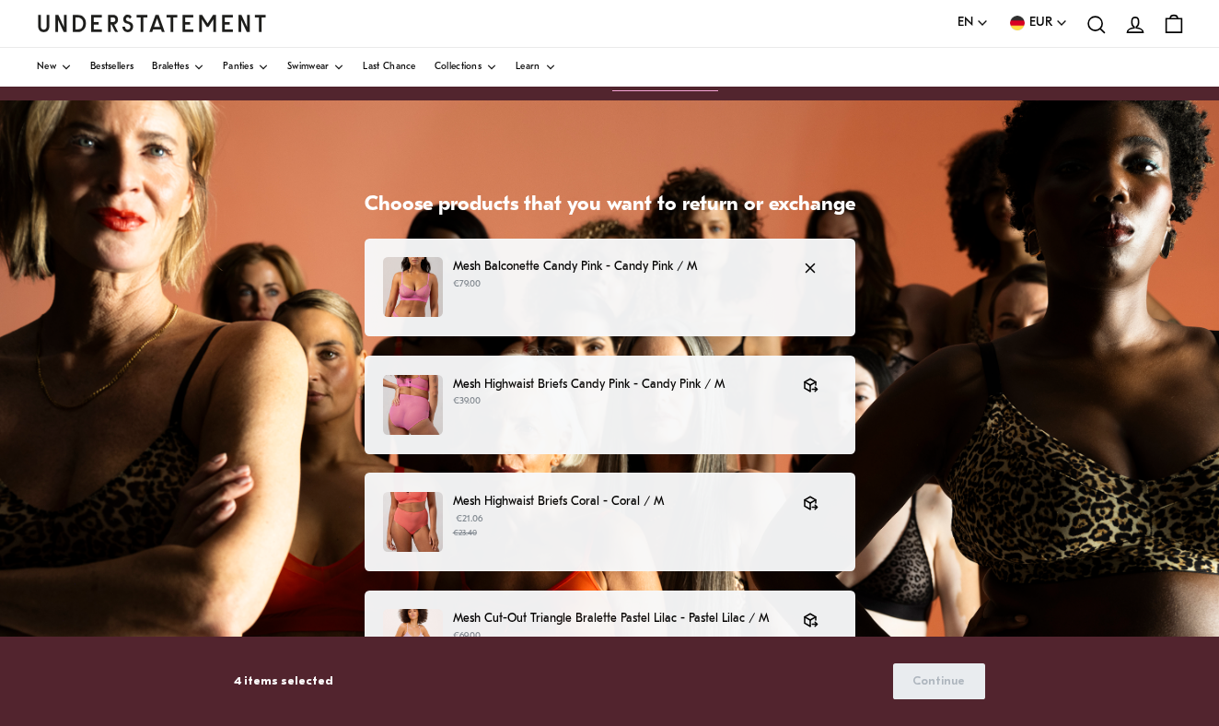
click at [720, 309] on div "Mesh Balconette Candy Pink - Candy Pink / M €79.00" at bounding box center [609, 287] width 452 height 60
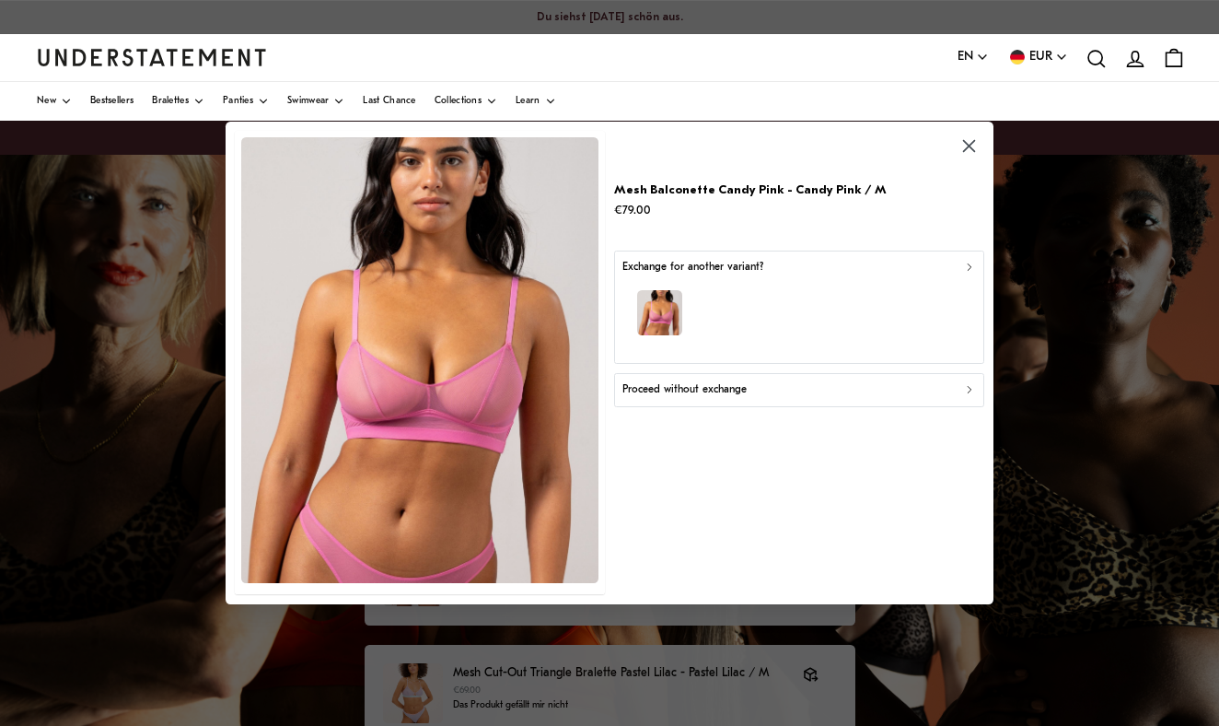
click at [737, 291] on div "button" at bounding box center [800, 315] width 354 height 80
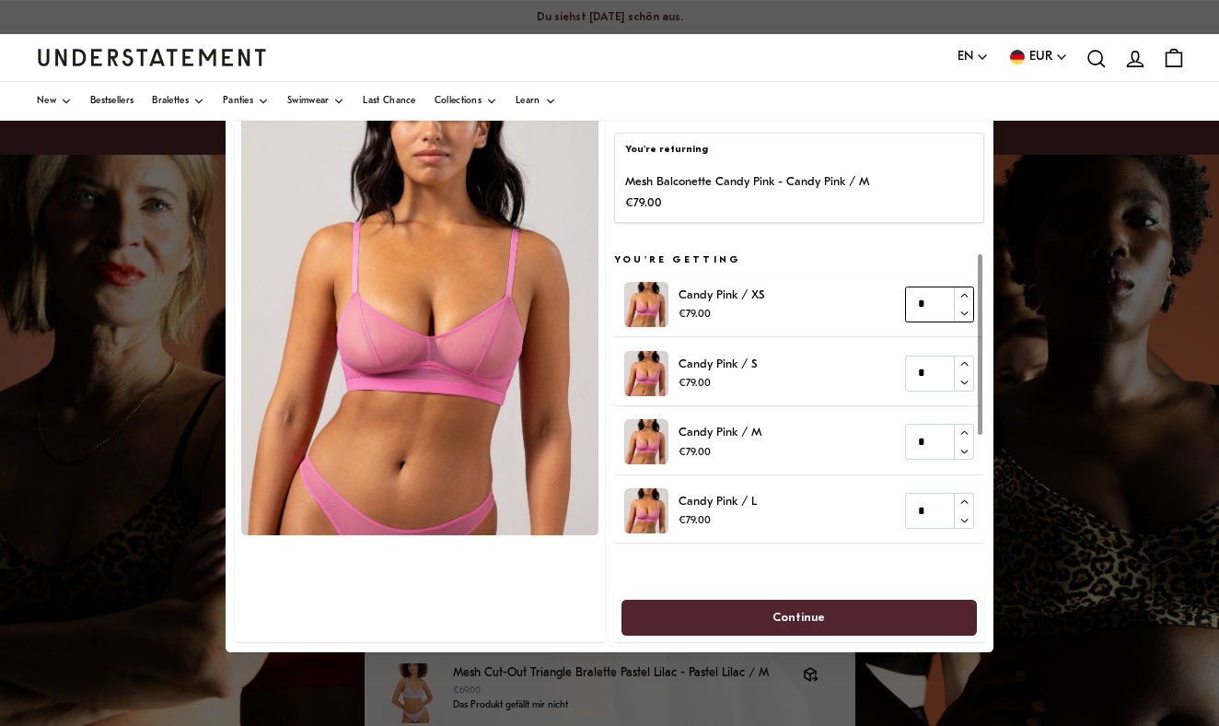
click at [966, 293] on icon "button" at bounding box center [964, 295] width 7 height 4
click at [964, 312] on icon "button" at bounding box center [965, 313] width 12 height 12
type input "*"
drag, startPoint x: 934, startPoint y: 370, endPoint x: 896, endPoint y: 368, distance: 37.8
click at [896, 369] on div "Candy Pink / S €79.00 *" at bounding box center [799, 373] width 351 height 45
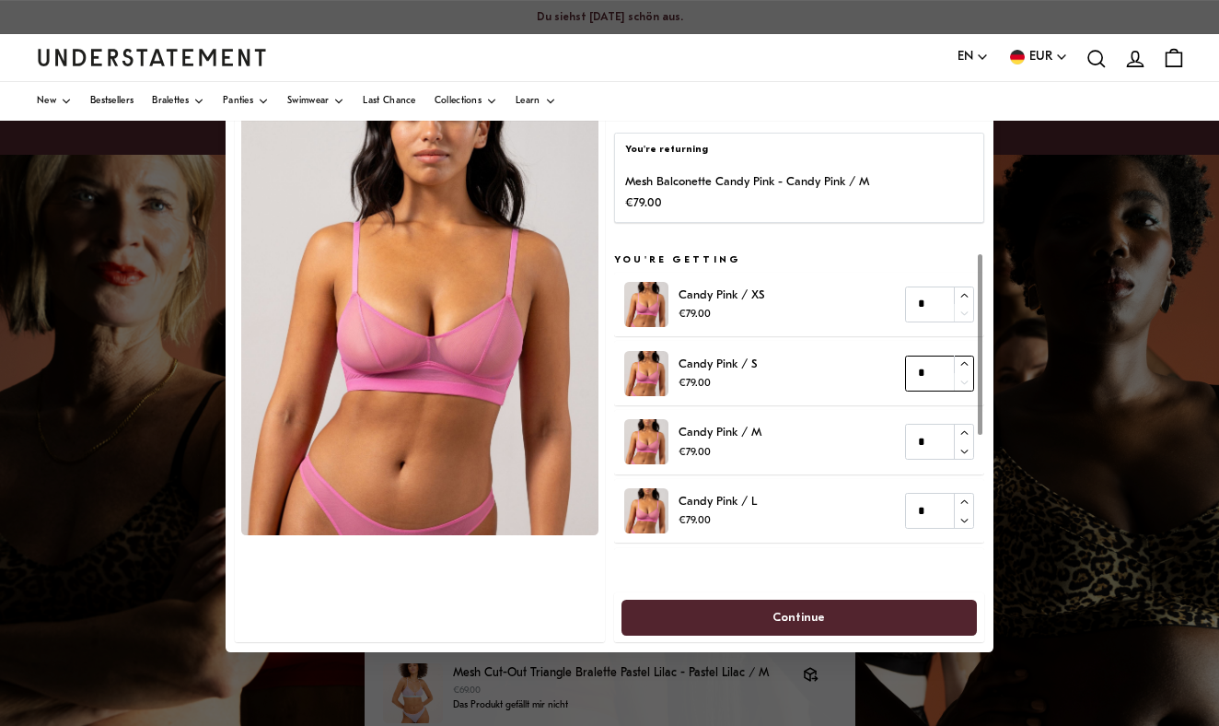
type input "*"
drag, startPoint x: 930, startPoint y: 444, endPoint x: 885, endPoint y: 438, distance: 45.5
click at [885, 438] on div "Candy Pink / M €79.00 *" at bounding box center [799, 442] width 351 height 45
type input "*"
drag, startPoint x: 935, startPoint y: 512, endPoint x: 854, endPoint y: 507, distance: 81.2
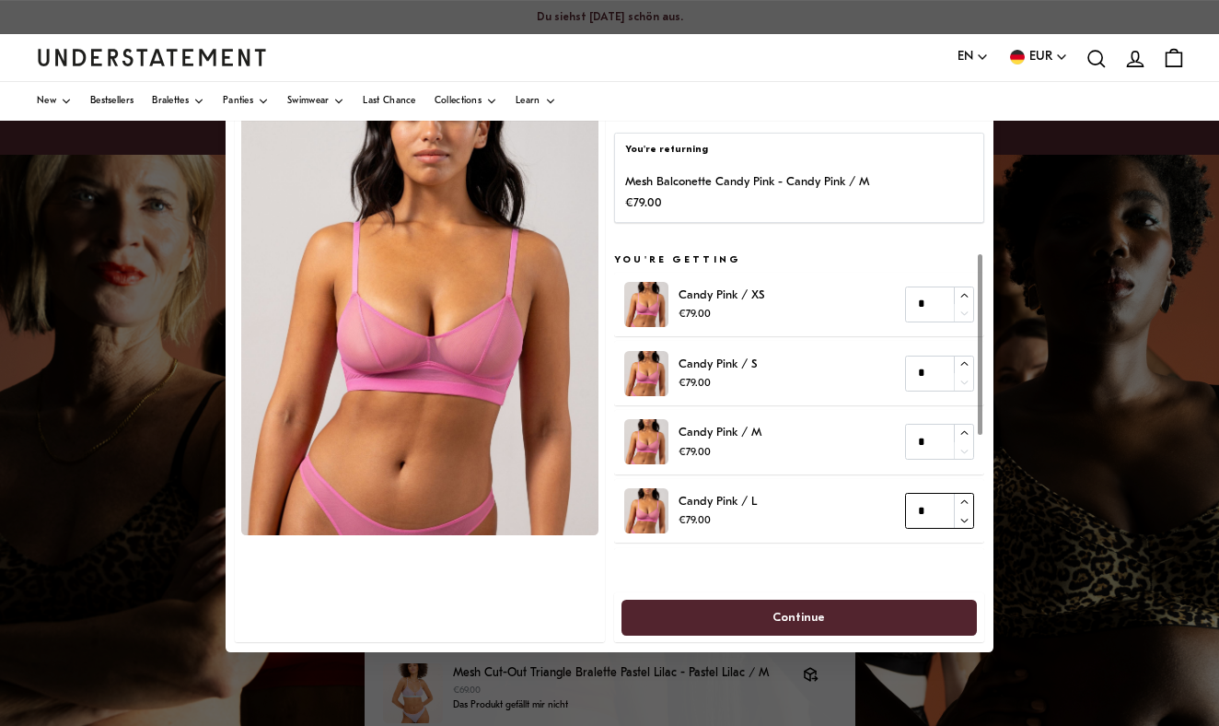
click at [854, 507] on div "Candy Pink / L €79.00 *" at bounding box center [799, 510] width 351 height 45
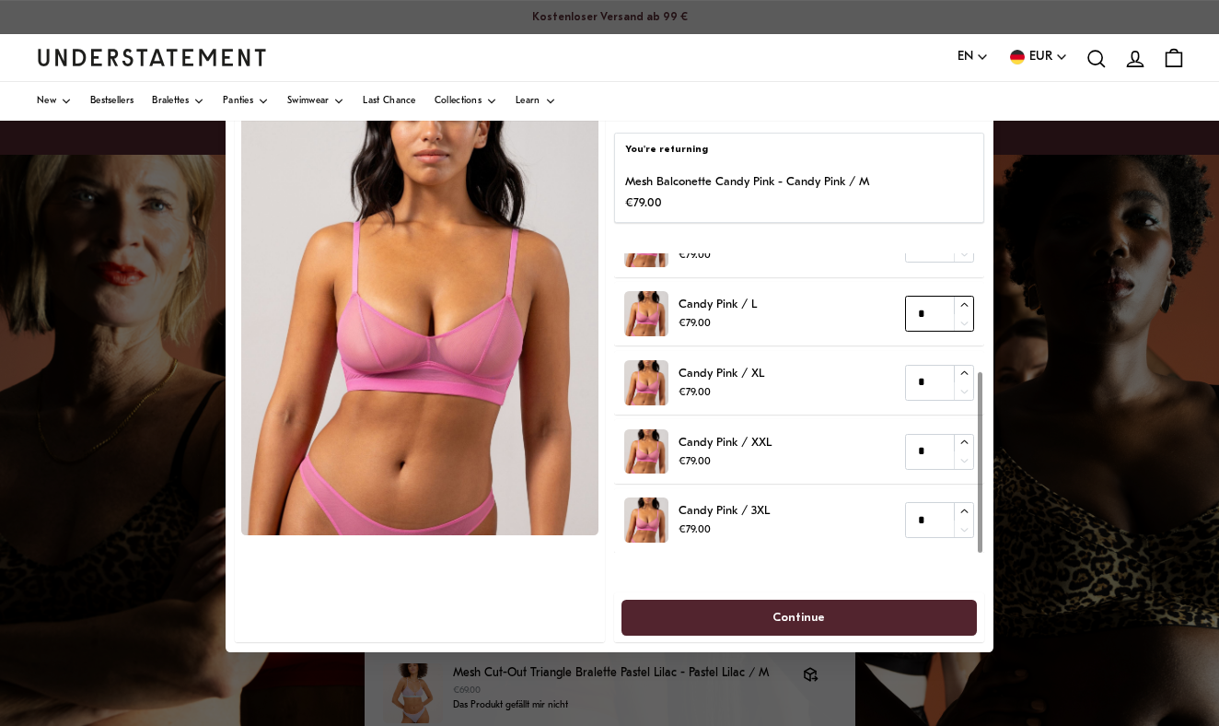
scroll to position [196, 0]
type input "*"
click at [842, 571] on div "You're returning Mesh Balconette Candy Pink - Candy Pink / M €79.00 You're gett…" at bounding box center [798, 363] width 369 height 559
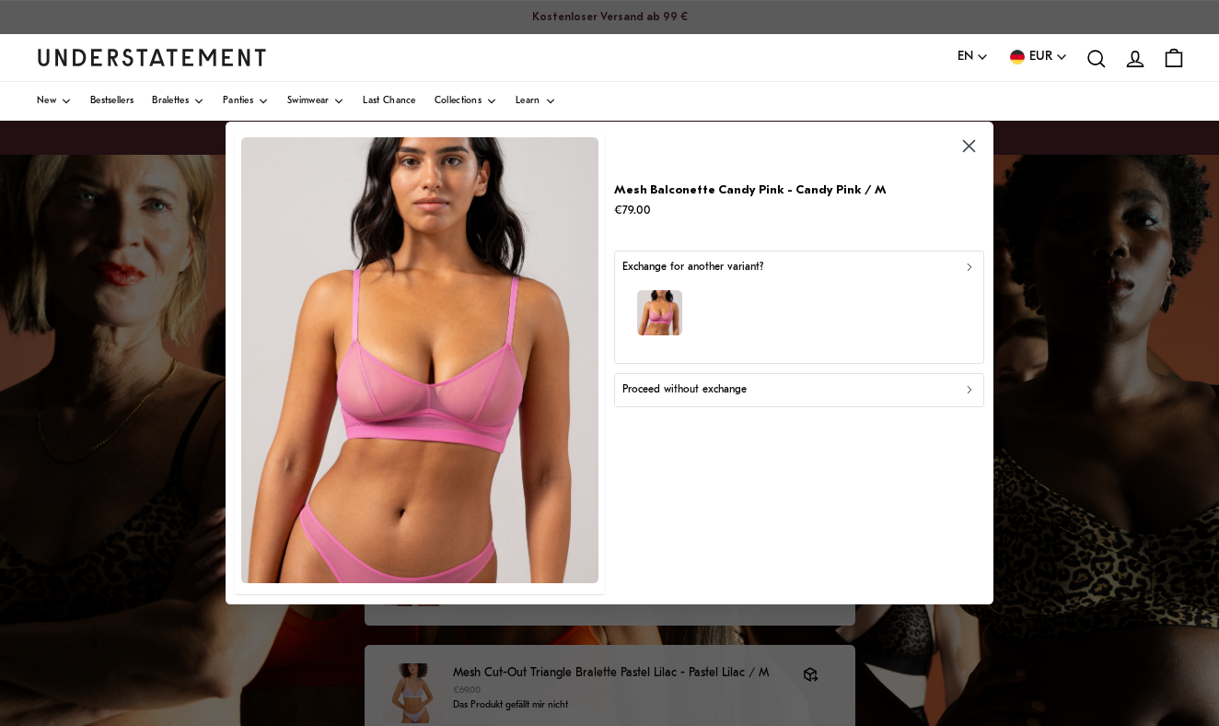
scroll to position [54, 0]
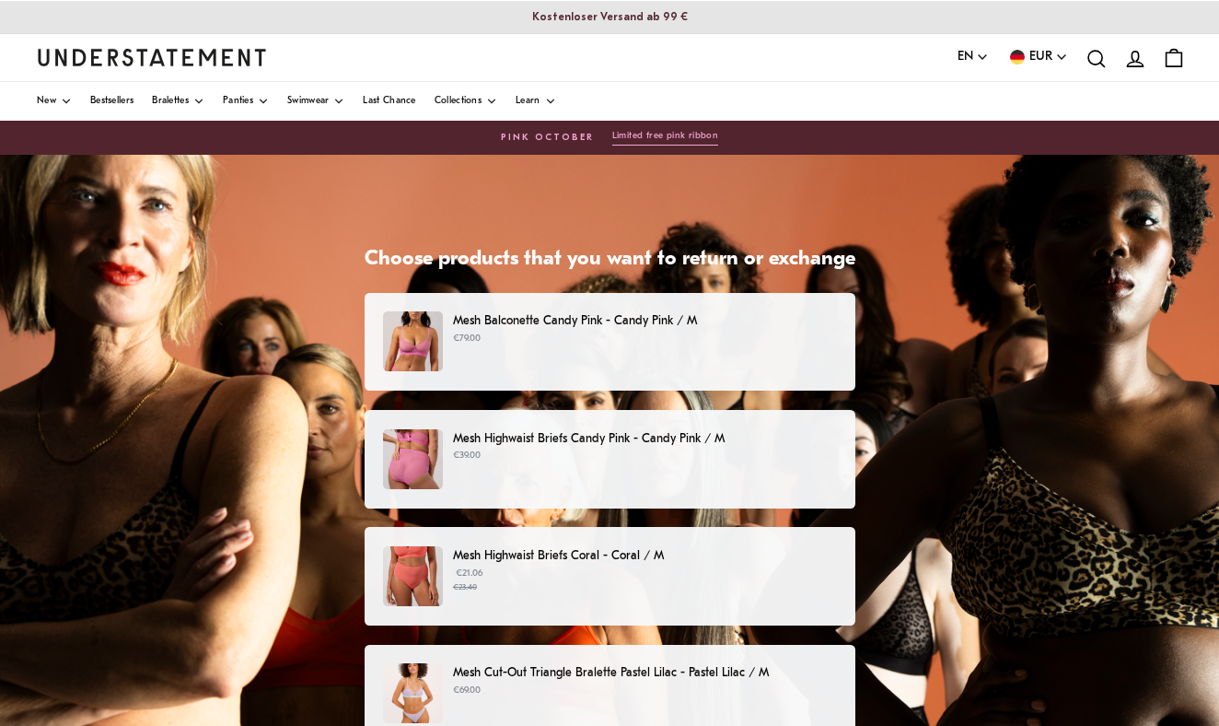
click at [541, 359] on div "Mesh Balconette Candy Pink - Candy Pink / M €79.00" at bounding box center [609, 341] width 452 height 60
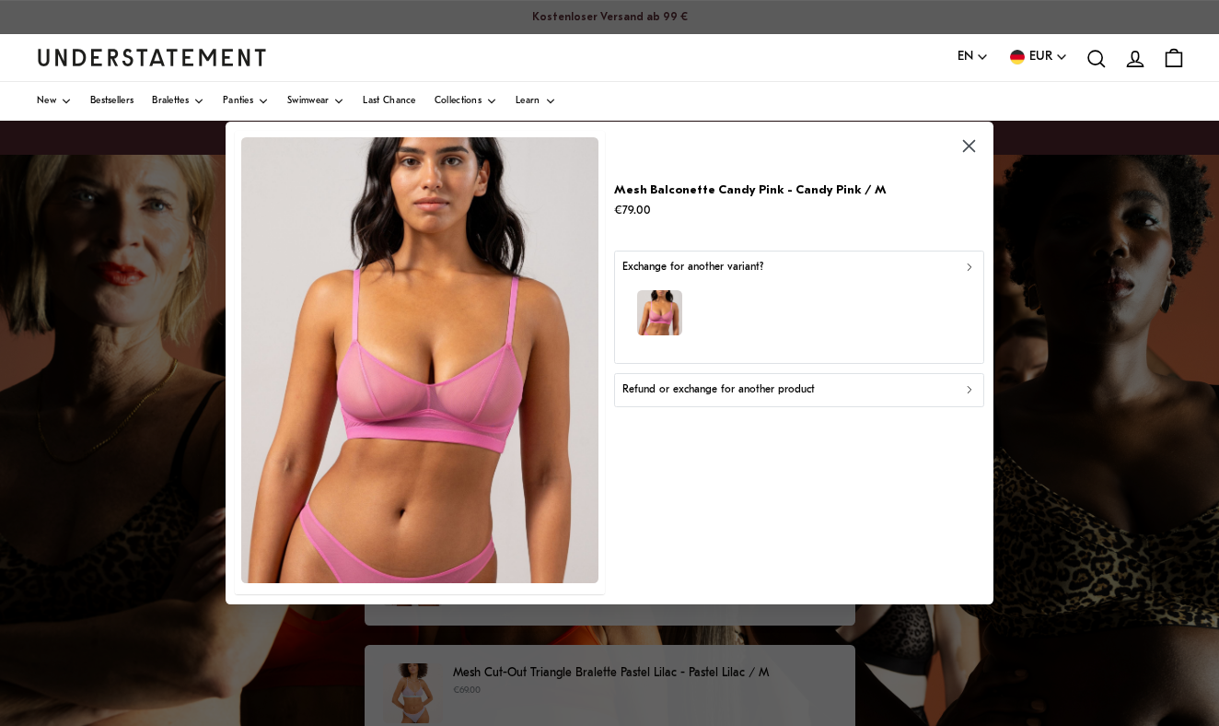
click at [694, 343] on div "button" at bounding box center [800, 315] width 354 height 80
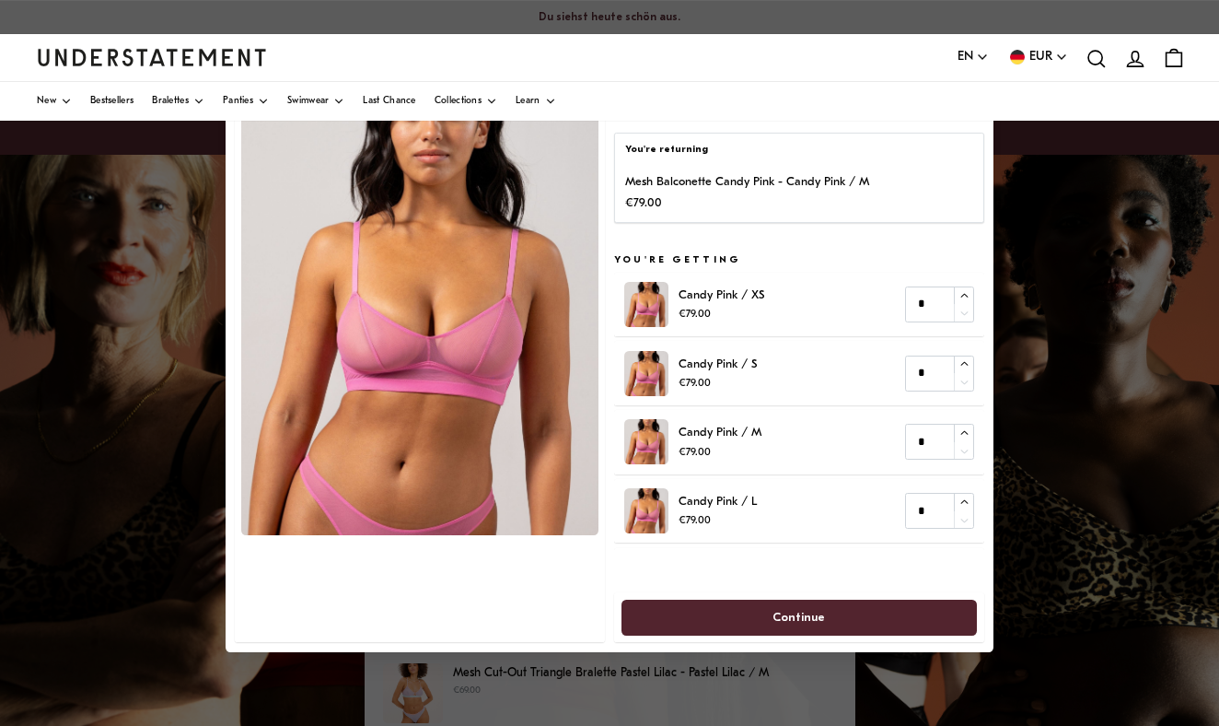
click at [382, 610] on div at bounding box center [419, 363] width 369 height 559
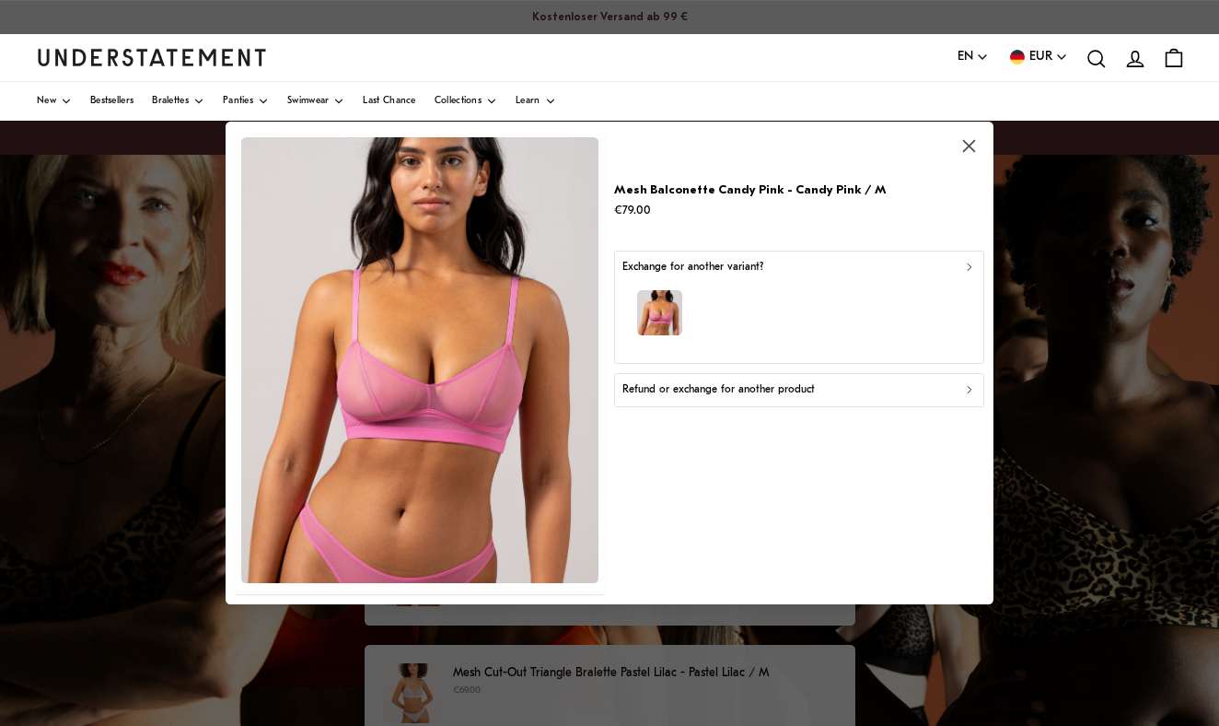
click at [705, 397] on button "Refund or exchange for another product" at bounding box center [798, 390] width 369 height 33
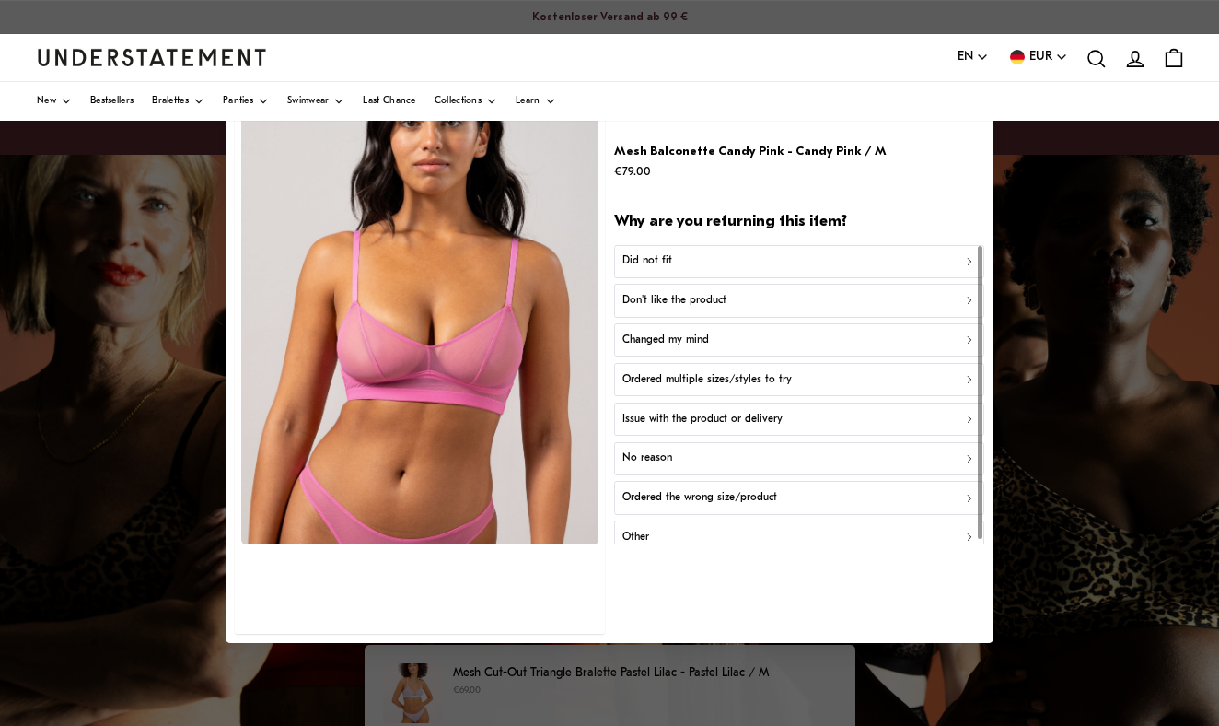
click at [695, 304] on p "Don't like the product" at bounding box center [675, 300] width 104 height 17
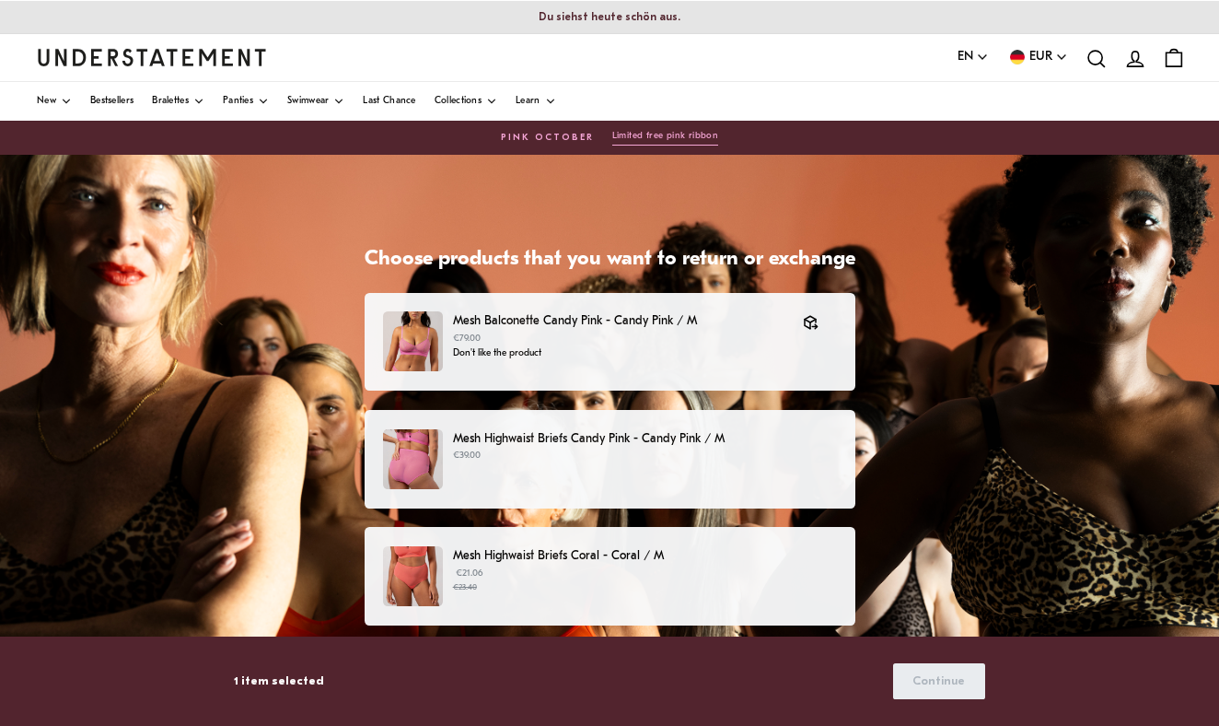
click at [635, 482] on div "Mesh Highwaist Briefs Candy Pink - Candy Pink / M €39.00" at bounding box center [609, 459] width 452 height 60
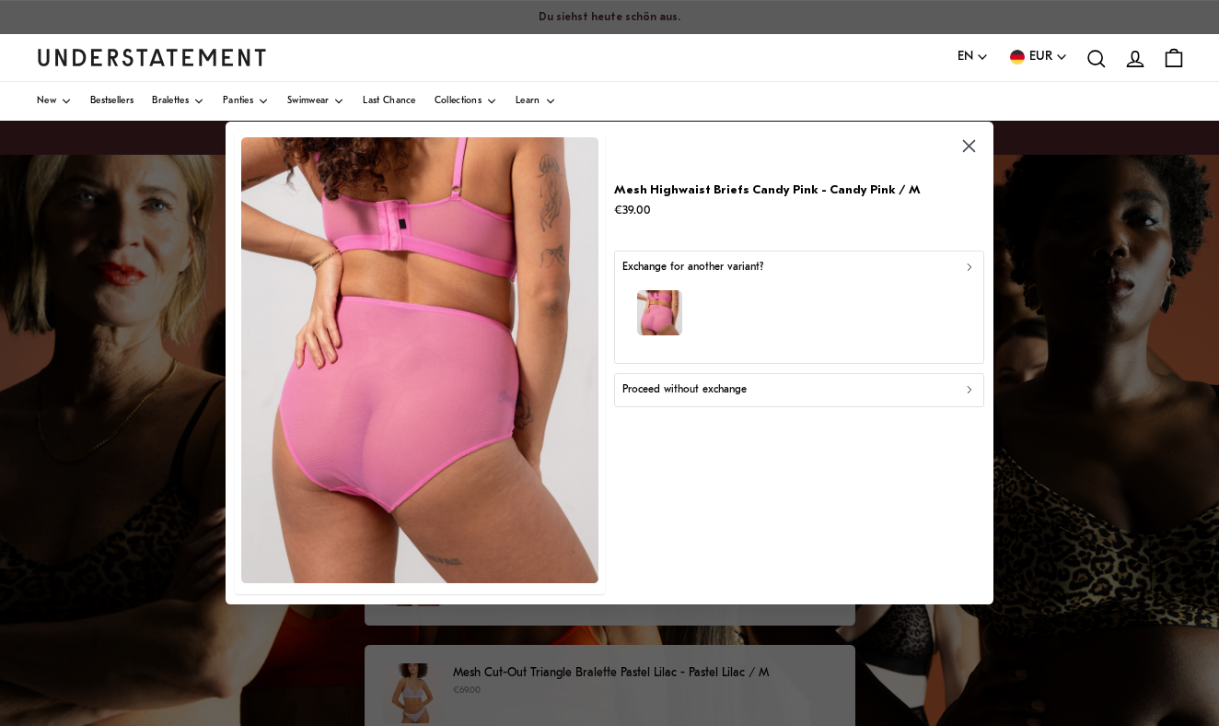
click at [711, 344] on div "button" at bounding box center [800, 315] width 354 height 80
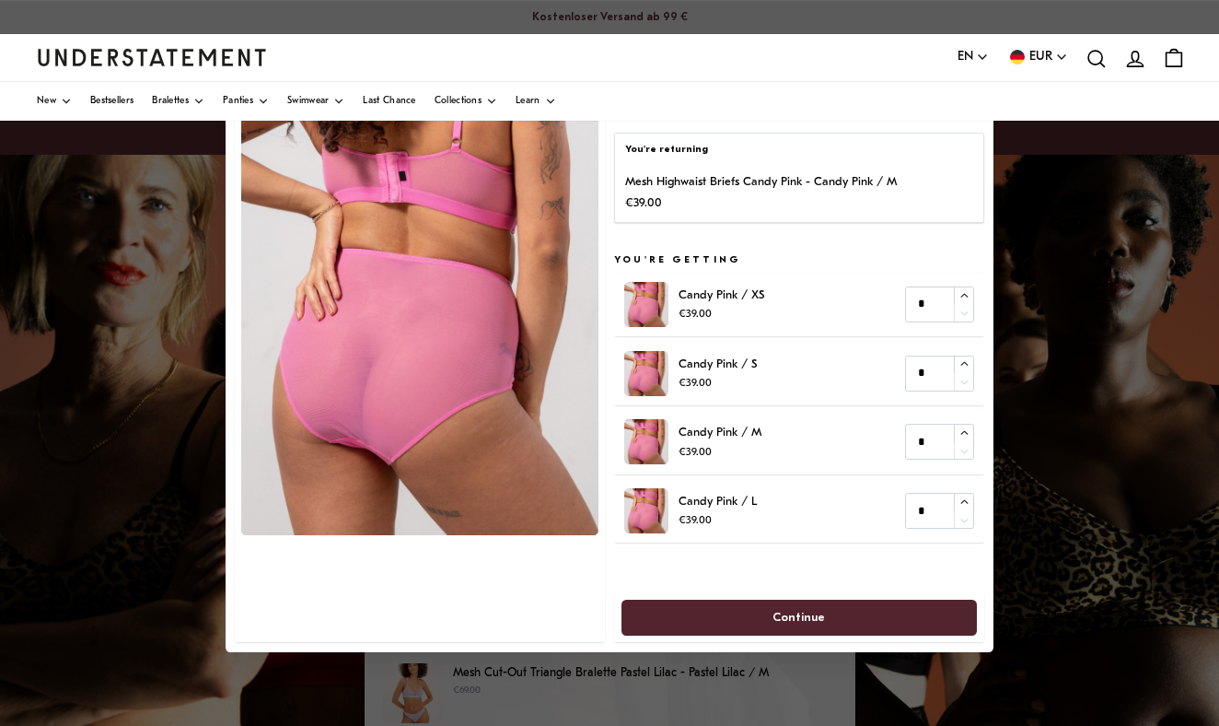
click at [197, 291] on div at bounding box center [609, 363] width 1219 height 726
click at [148, 382] on div at bounding box center [609, 363] width 1219 height 726
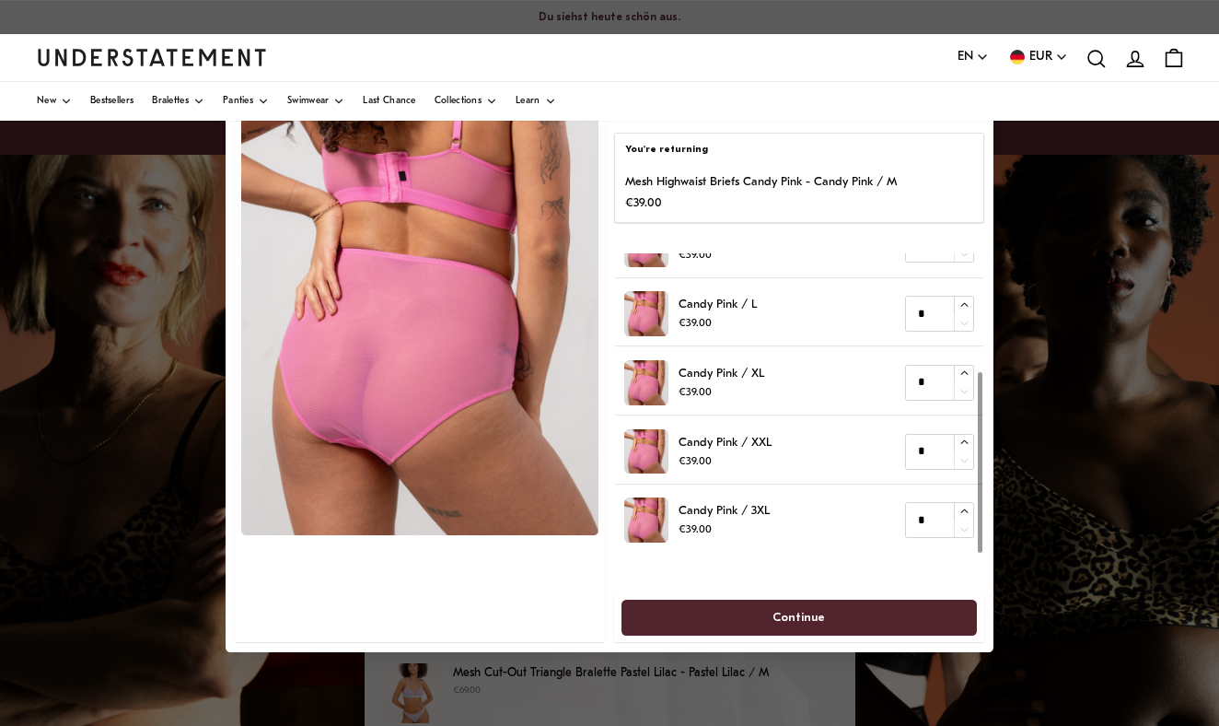
scroll to position [196, 0]
click at [1119, 405] on div at bounding box center [609, 363] width 1219 height 726
click at [836, 148] on p "You're returning" at bounding box center [799, 150] width 349 height 15
click at [313, 683] on div at bounding box center [609, 363] width 1219 height 726
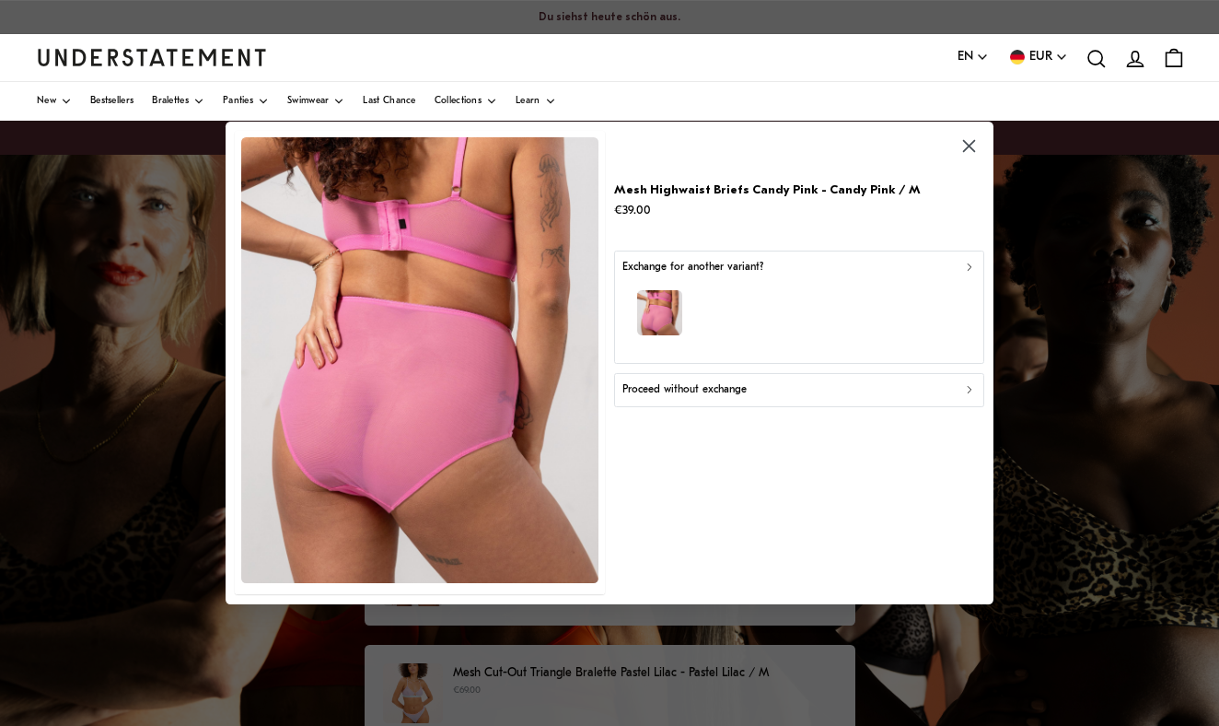
click at [717, 388] on p "Proceed without exchange" at bounding box center [685, 389] width 124 height 17
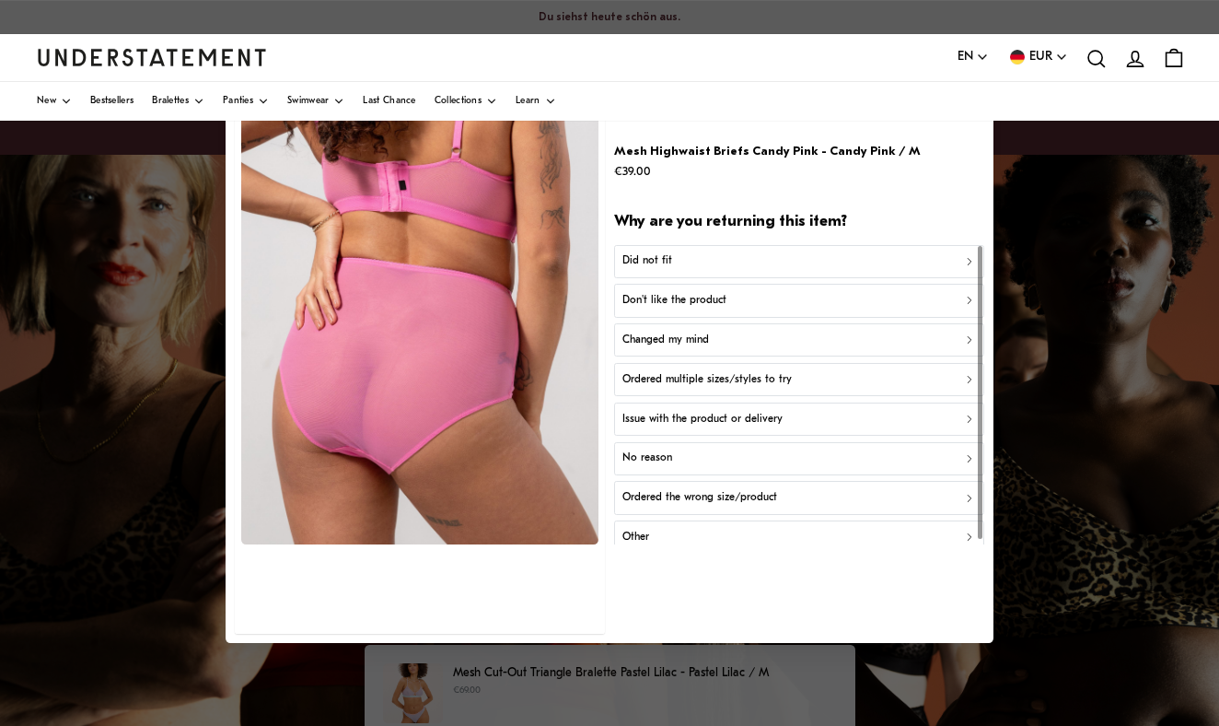
click at [692, 298] on p "Don't like the product" at bounding box center [675, 300] width 104 height 17
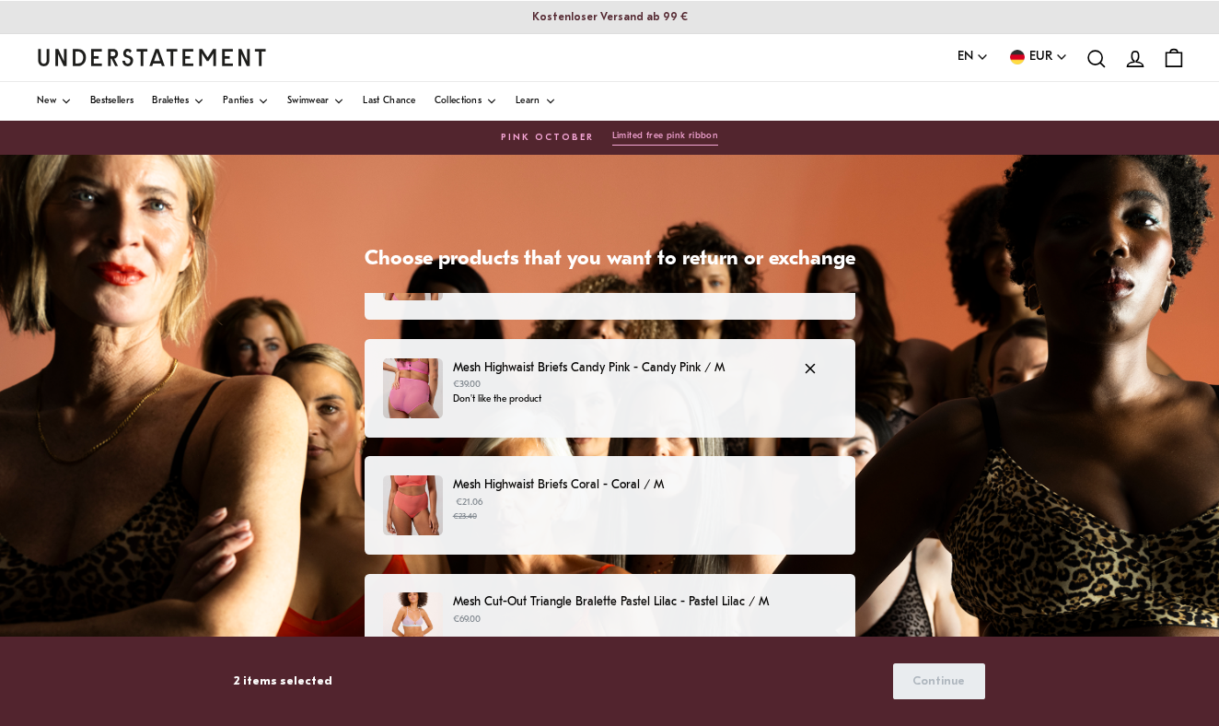
scroll to position [93, 0]
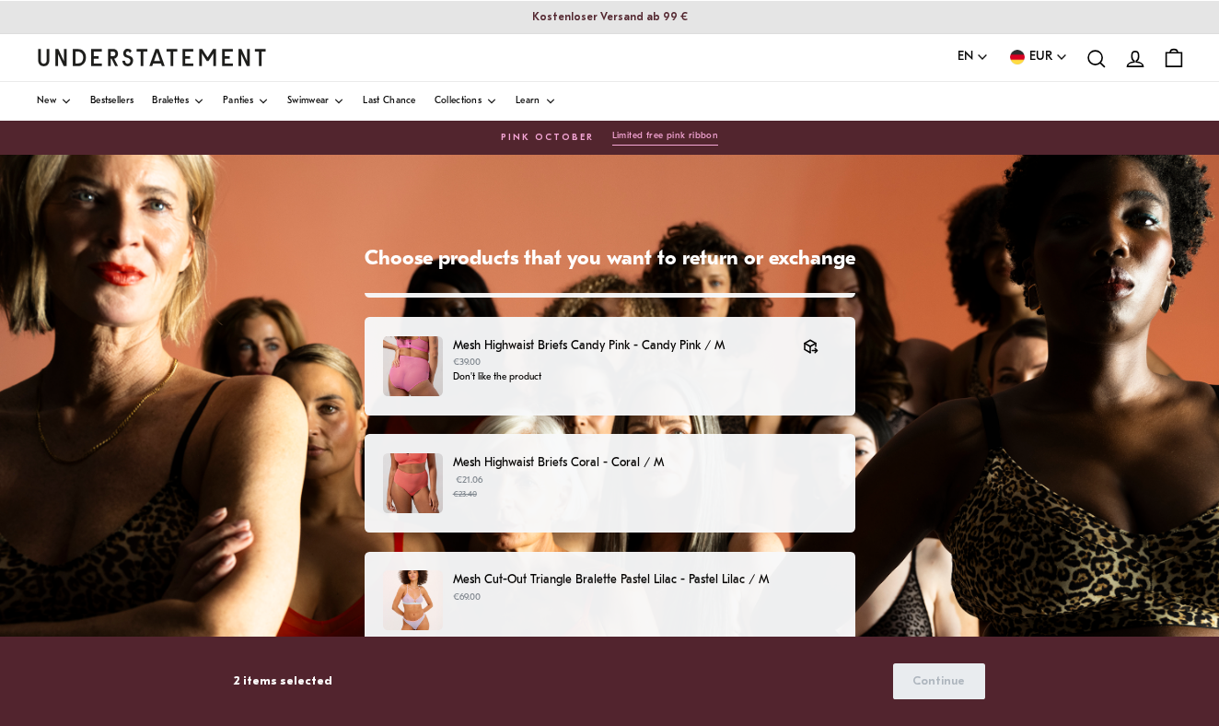
click at [545, 475] on p "€21.06 €23.40" at bounding box center [644, 487] width 383 height 28
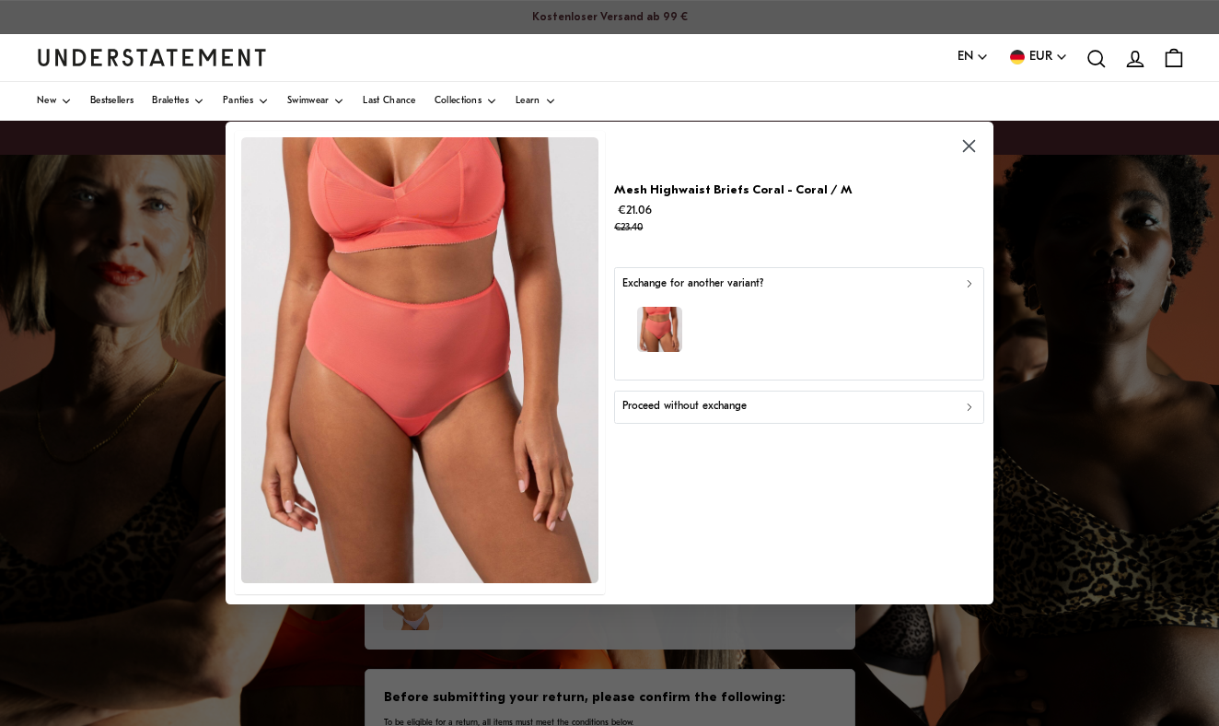
click at [663, 409] on p "Proceed without exchange" at bounding box center [685, 407] width 124 height 17
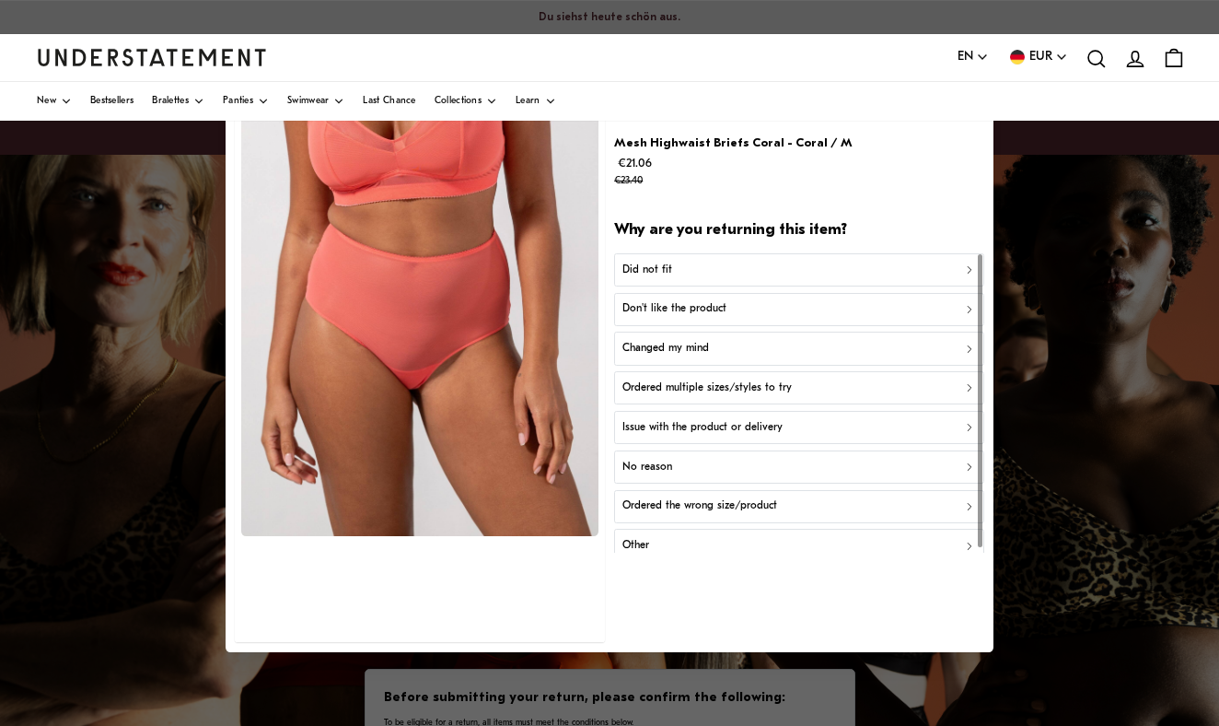
click at [670, 308] on p "Don't like the product" at bounding box center [675, 308] width 104 height 17
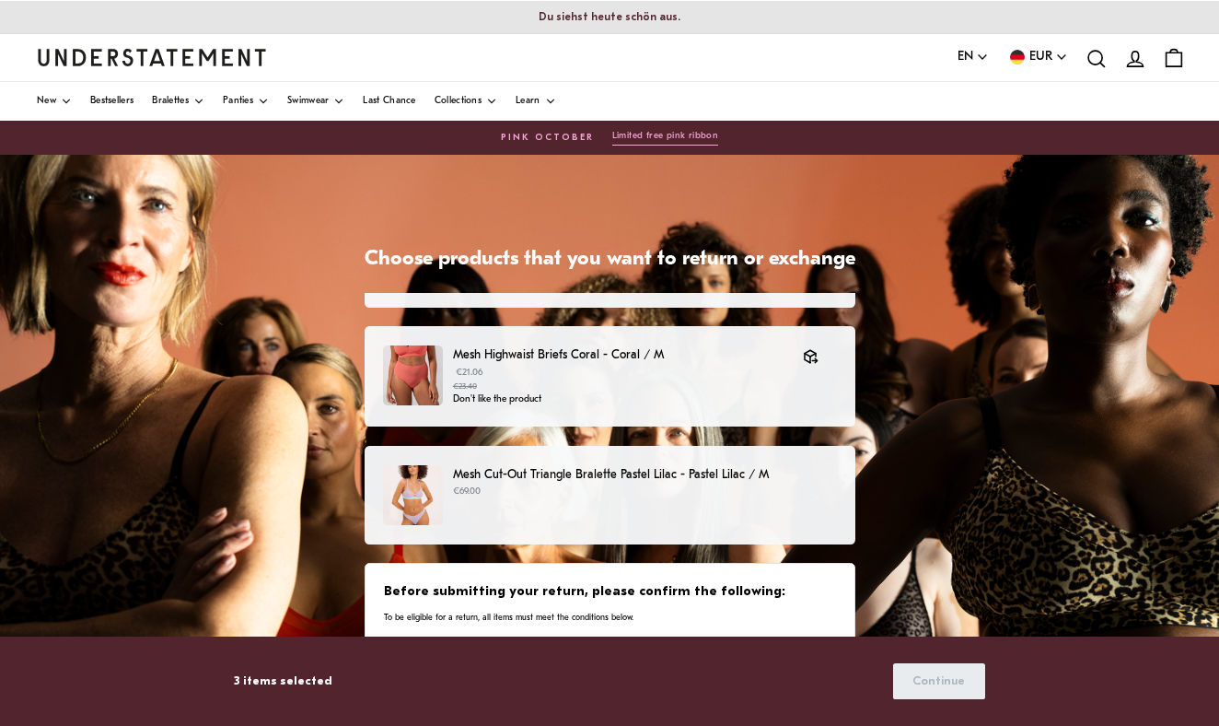
scroll to position [199, 0]
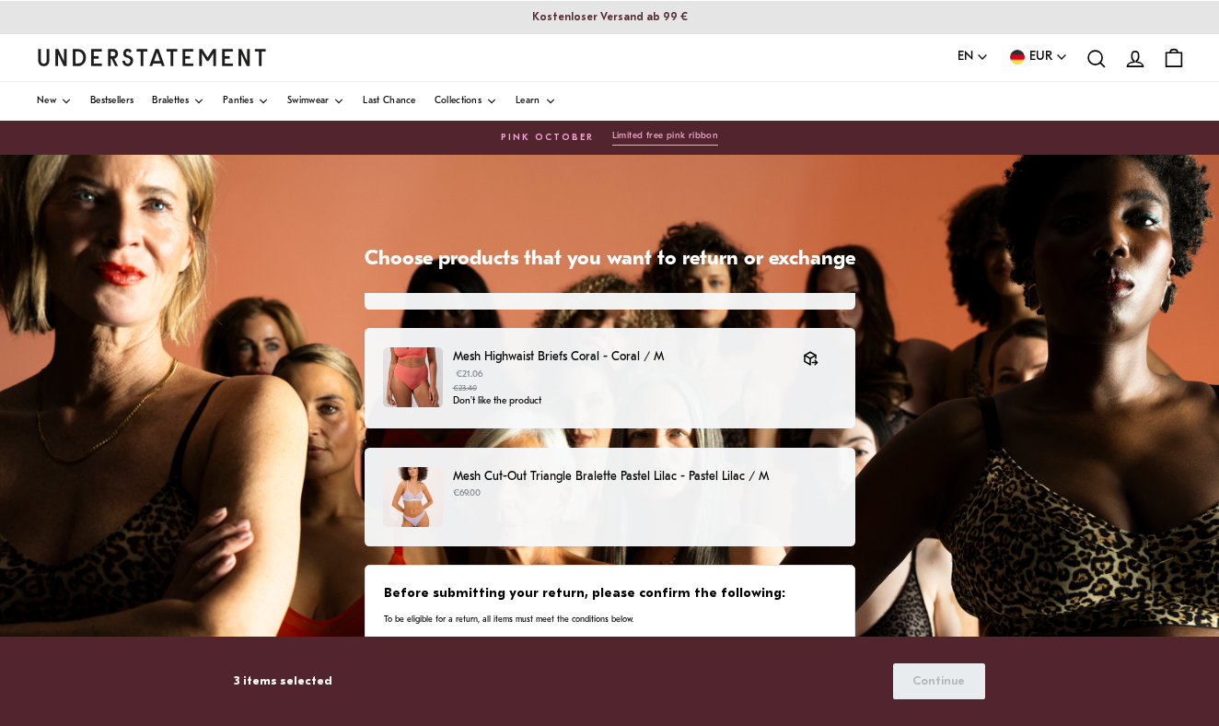
click at [691, 509] on div "Mesh Cut-Out Triangle Bralette Pastel Lilac - Pastel Lilac / M €69.00" at bounding box center [609, 497] width 452 height 60
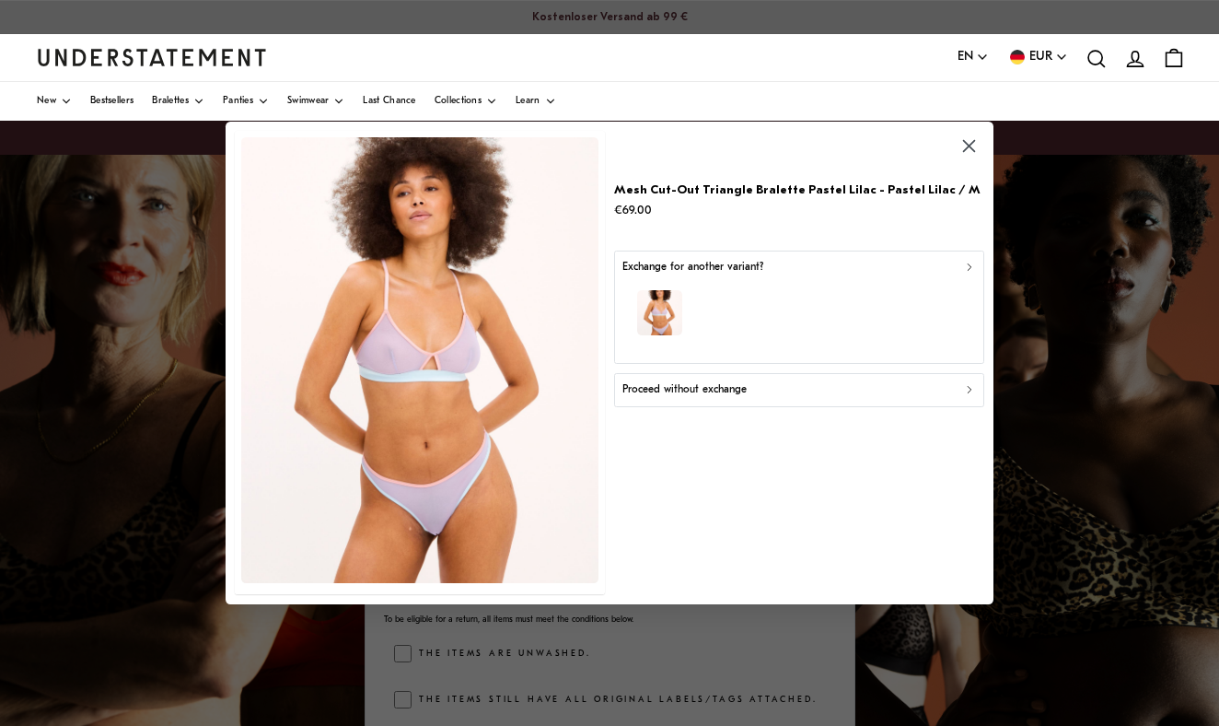
click at [681, 393] on p "Proceed without exchange" at bounding box center [685, 389] width 124 height 17
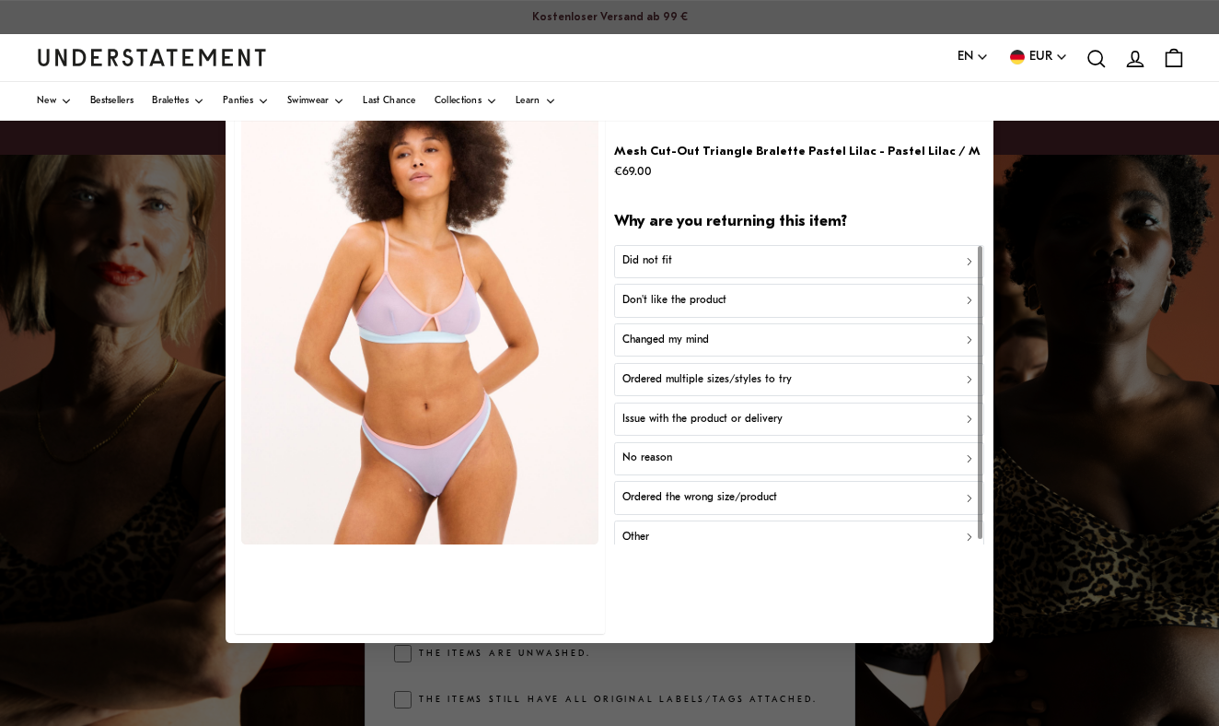
click at [666, 302] on p "Don't like the product" at bounding box center [675, 300] width 104 height 17
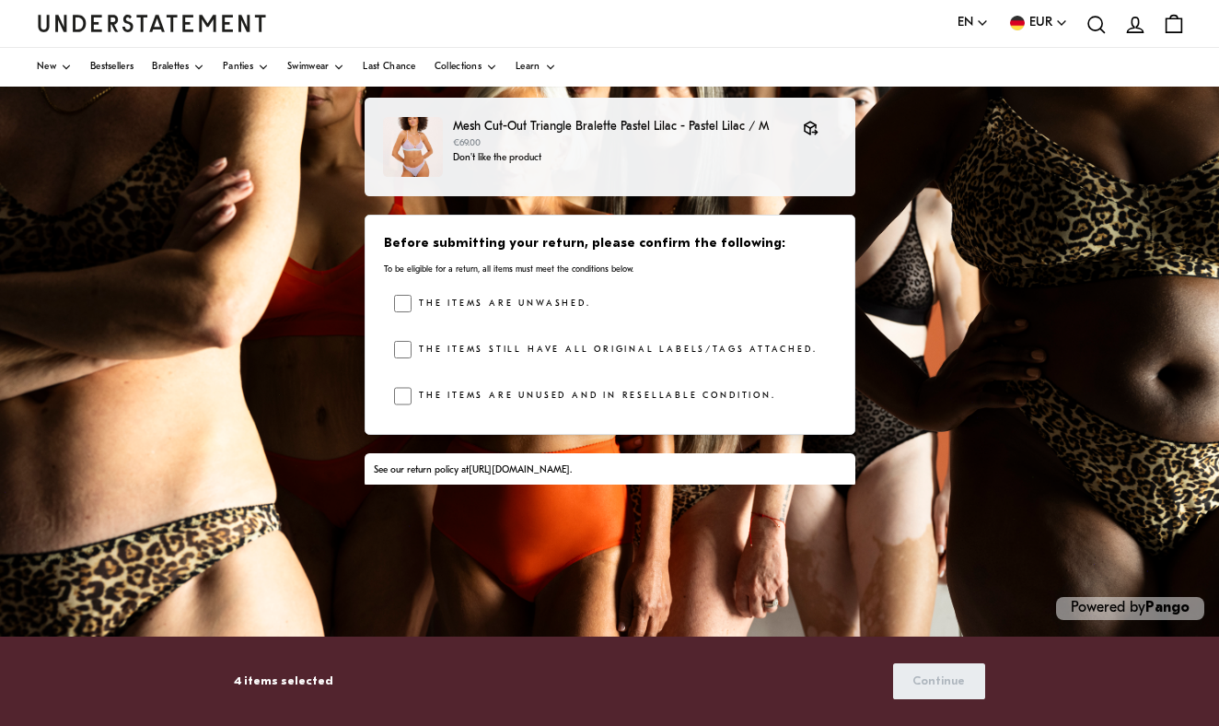
scroll to position [350, 0]
click at [918, 684] on span "Continue" at bounding box center [939, 681] width 52 height 34
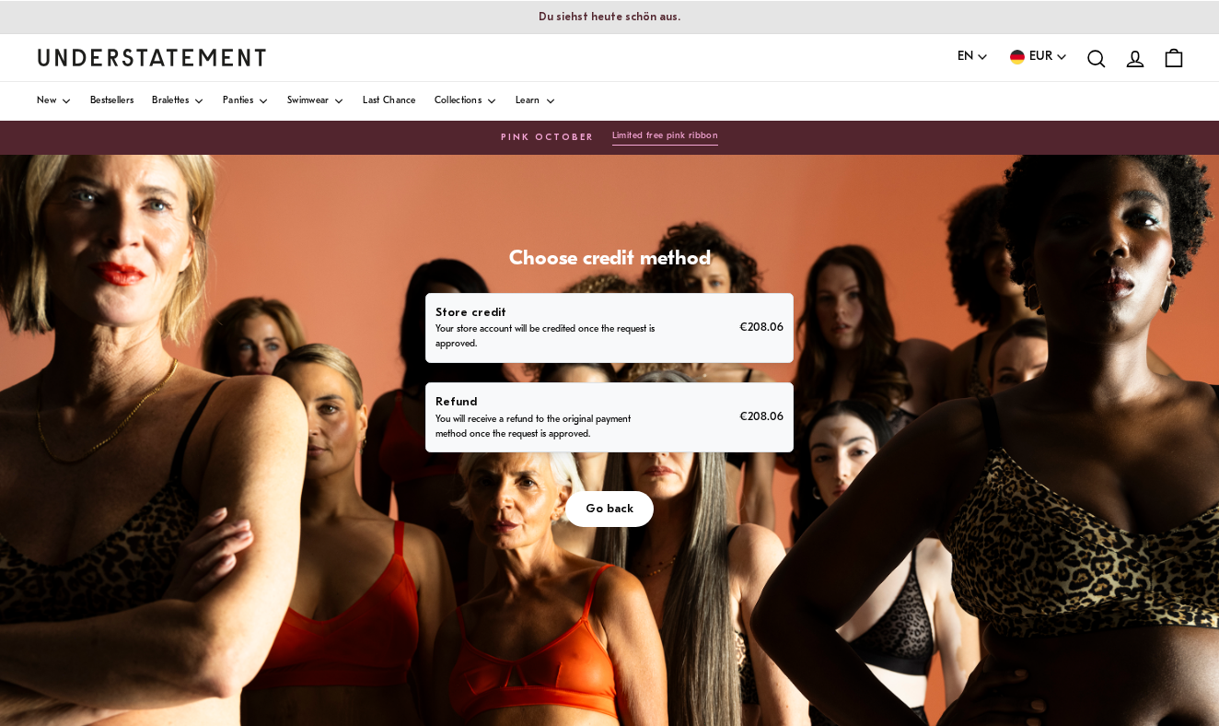
click at [554, 414] on p "You will receive a refund to the original payment method once the request is ap…" at bounding box center [549, 427] width 227 height 29
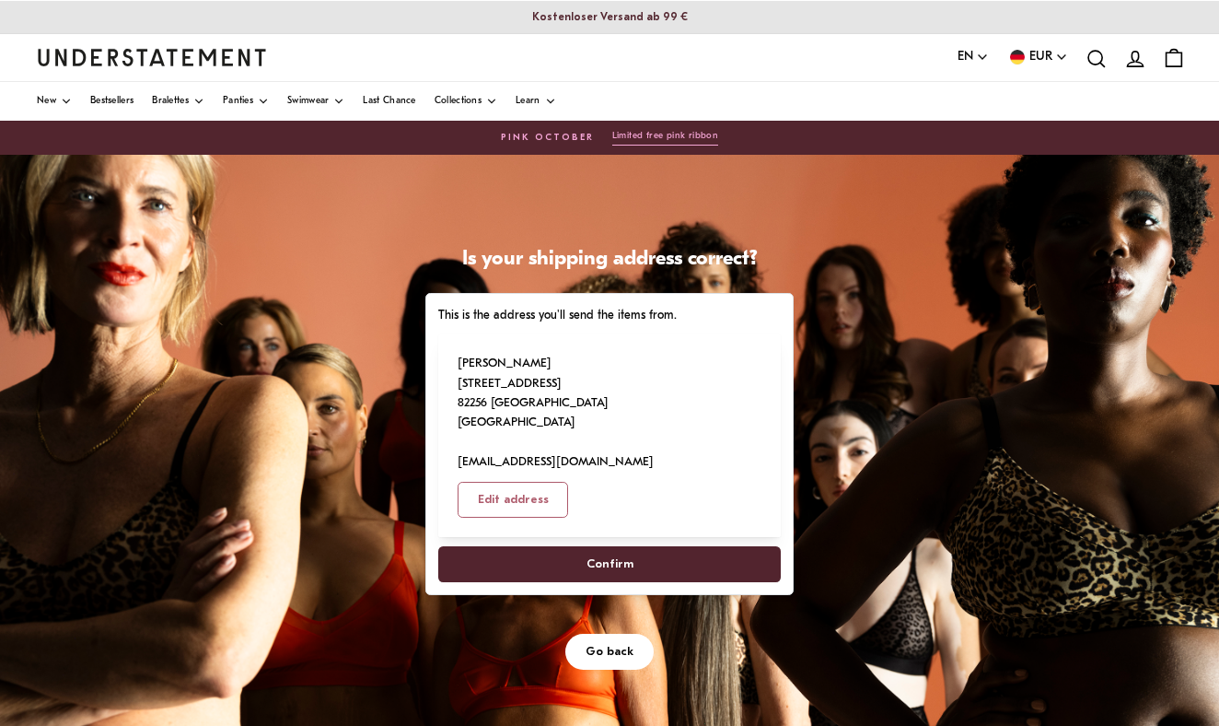
click at [573, 547] on span "Confirm" at bounding box center [610, 564] width 302 height 34
select select "**"
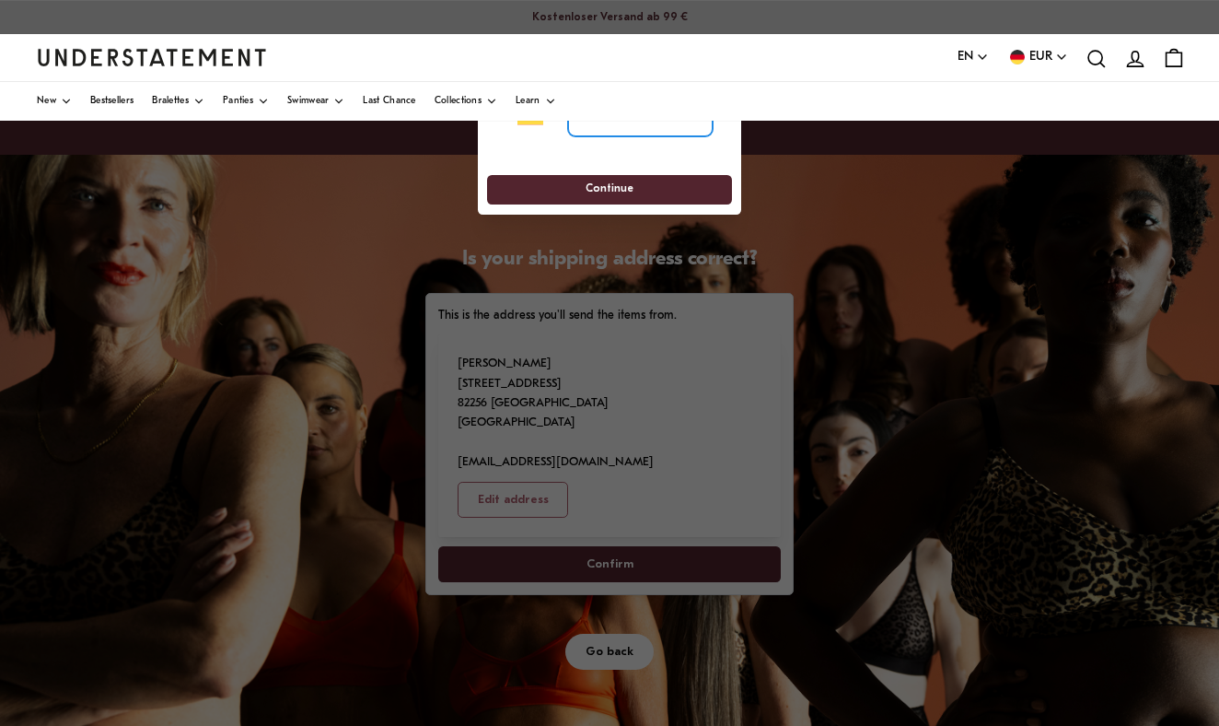
click at [640, 127] on input "tel" at bounding box center [640, 117] width 145 height 41
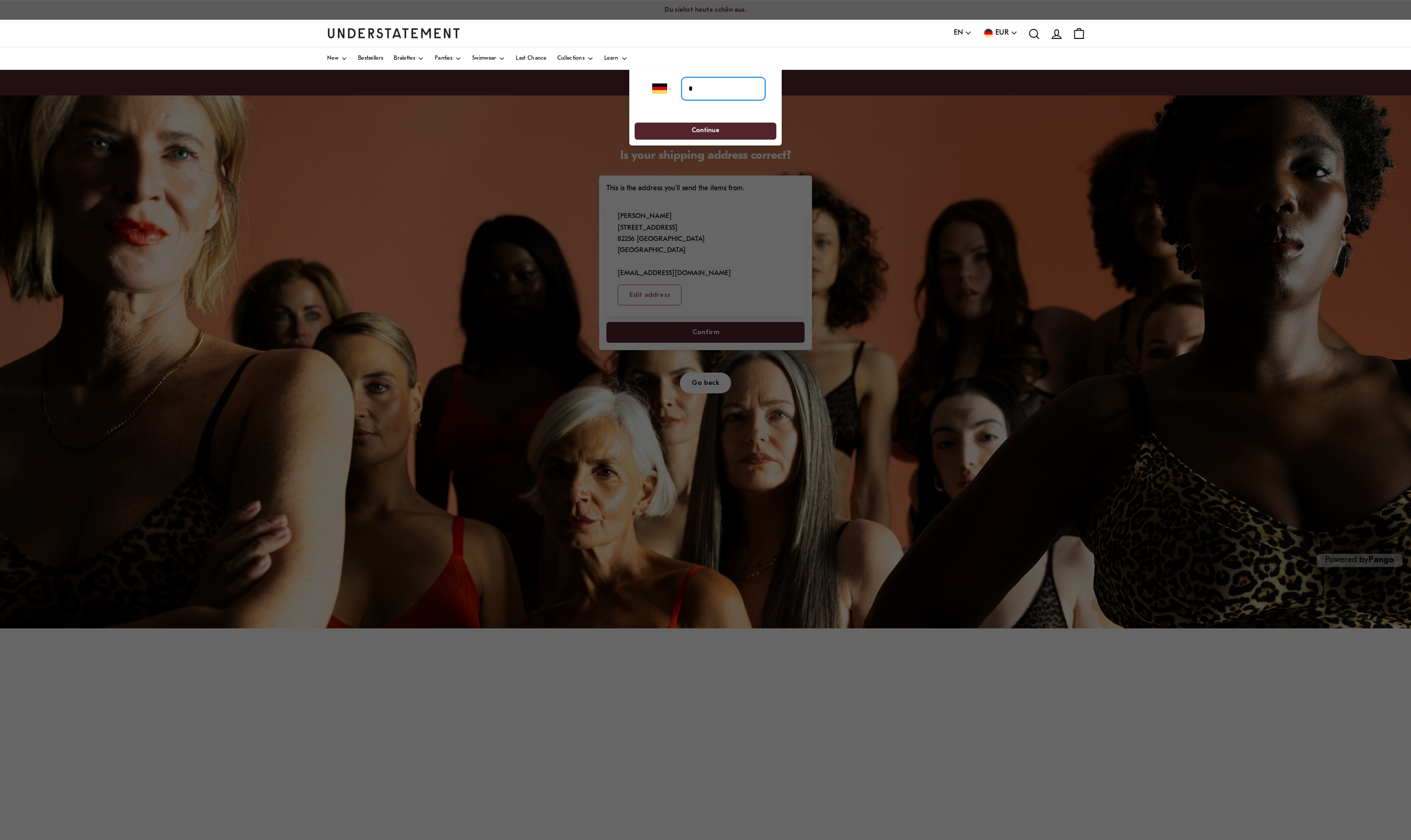
click at [705, 93] on input "*" at bounding box center [723, 89] width 84 height 24
type input "*"
click at [696, 91] on input "*" at bounding box center [723, 89] width 84 height 24
type input "**********"
click at [694, 139] on span "Continue" at bounding box center [705, 131] width 28 height 17
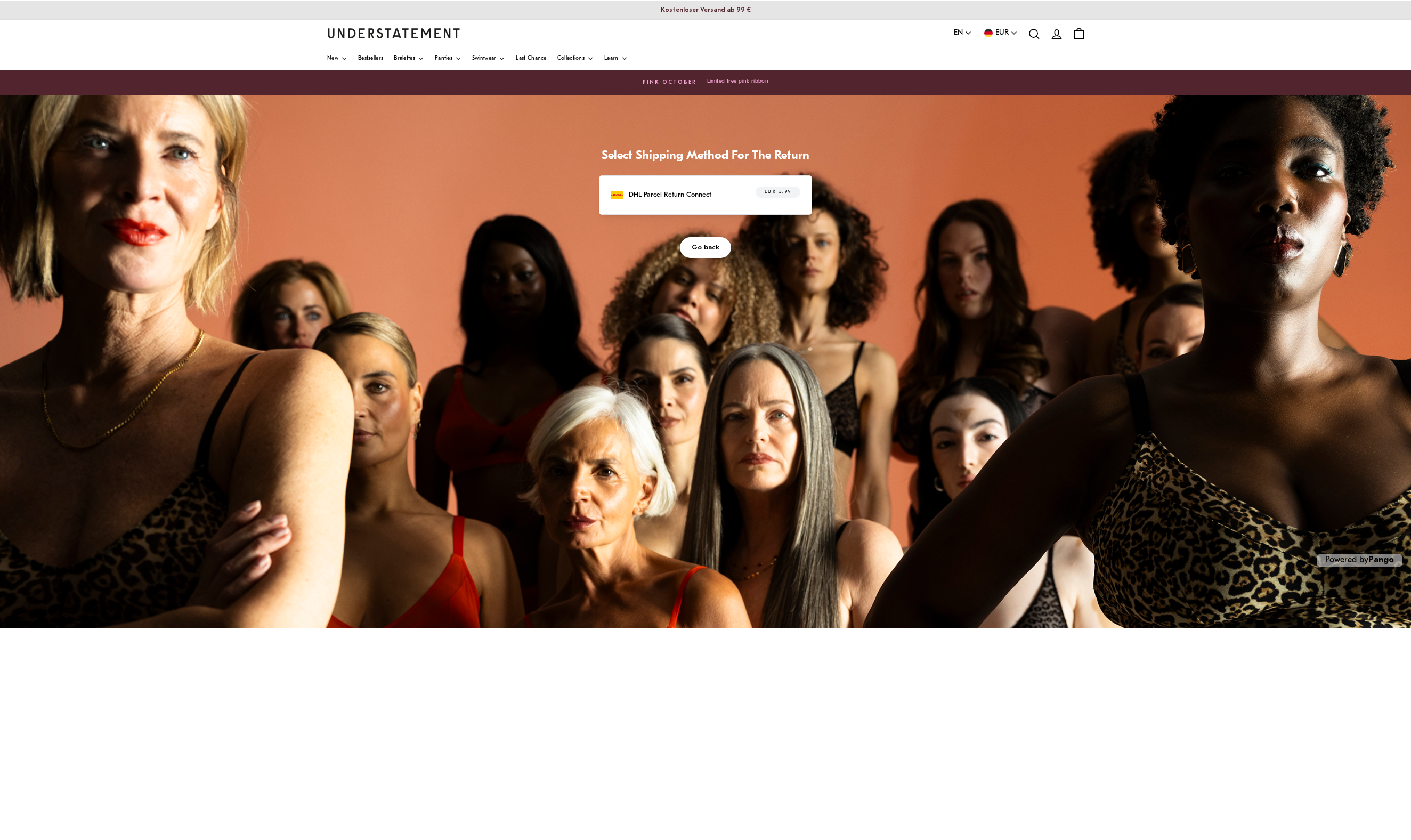
click at [705, 198] on span "EUR 5.99" at bounding box center [778, 192] width 27 height 10
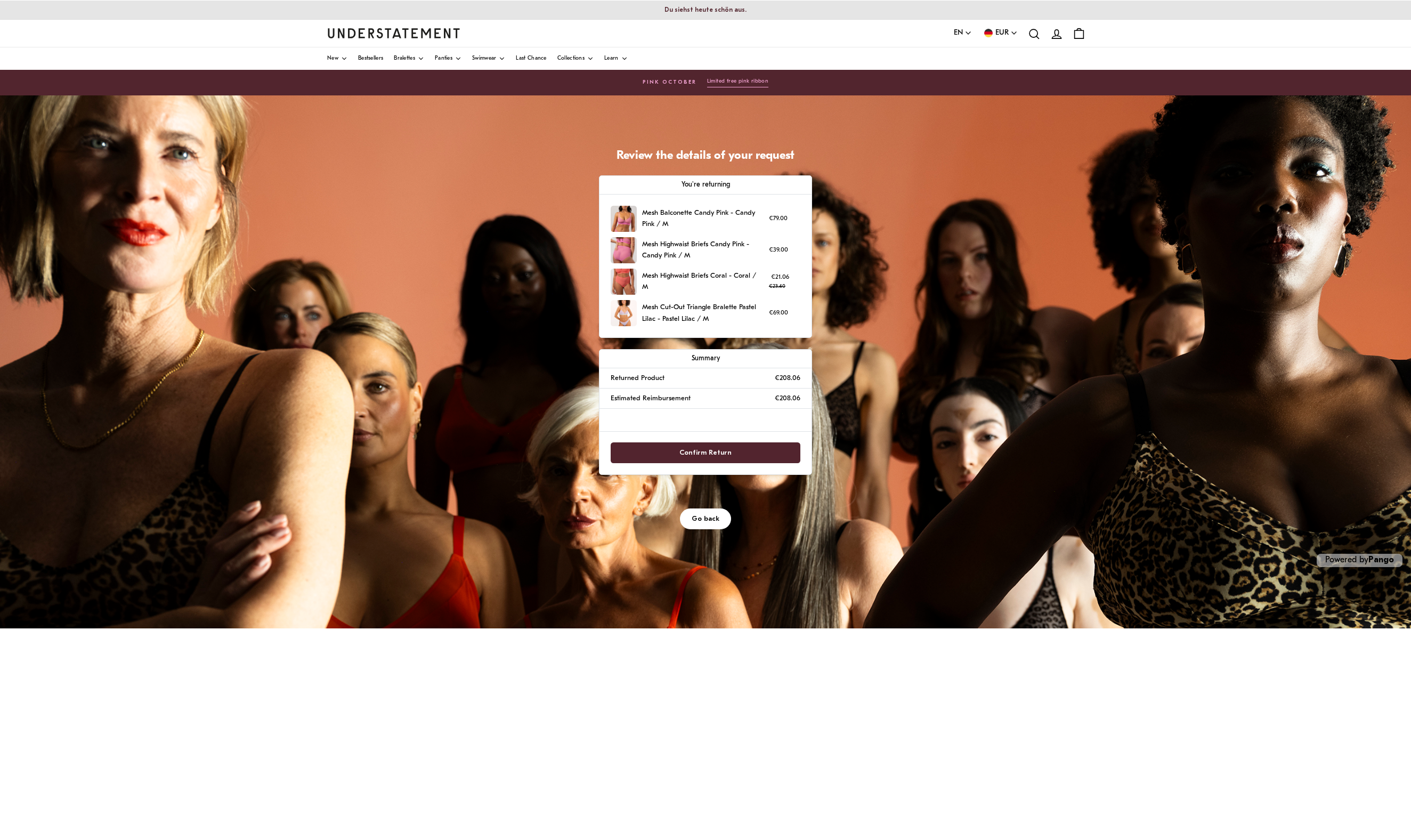
click at [705, 419] on span "Confirm Return" at bounding box center [705, 452] width 52 height 20
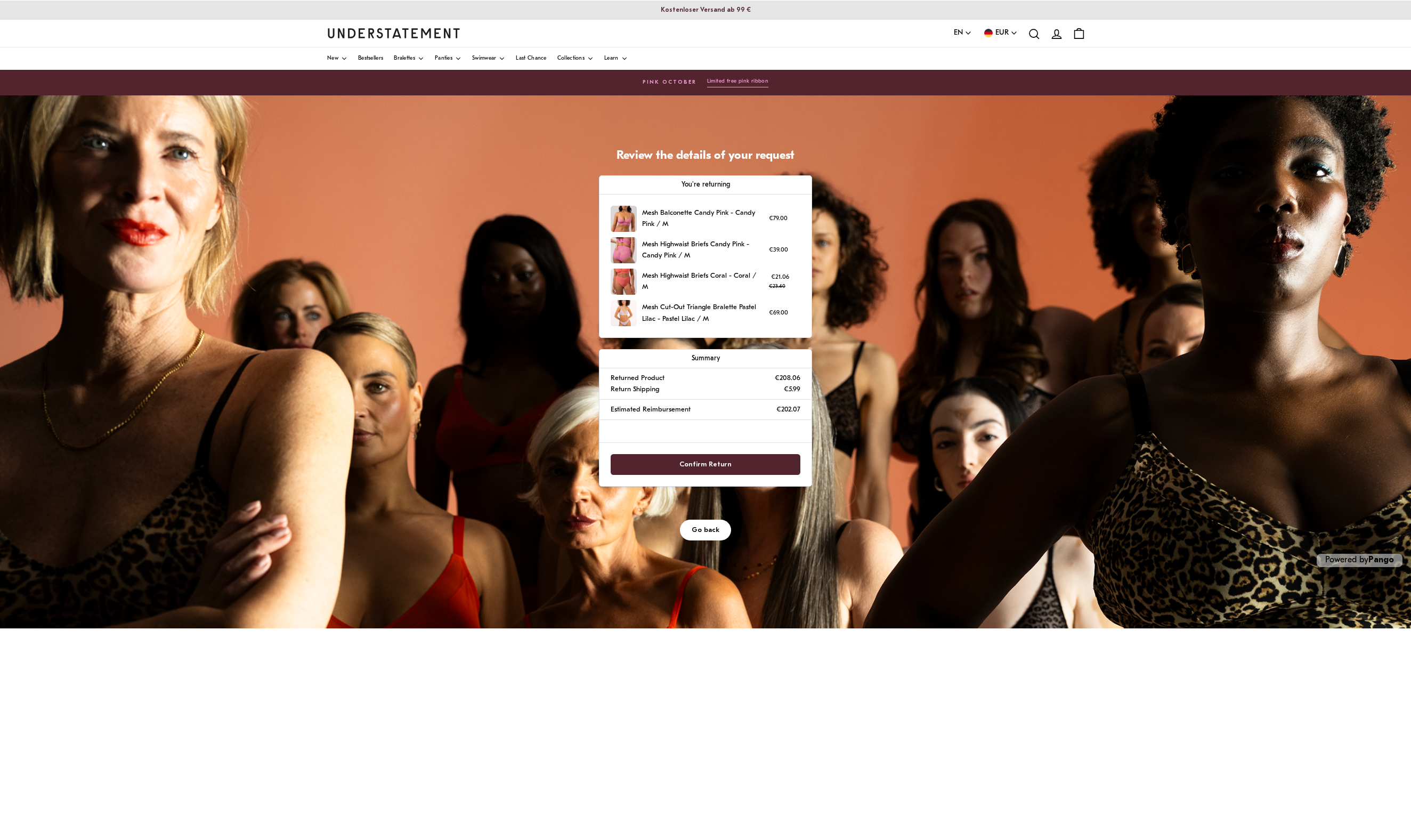
click at [705, 419] on span "Confirm Return" at bounding box center [705, 465] width 52 height 20
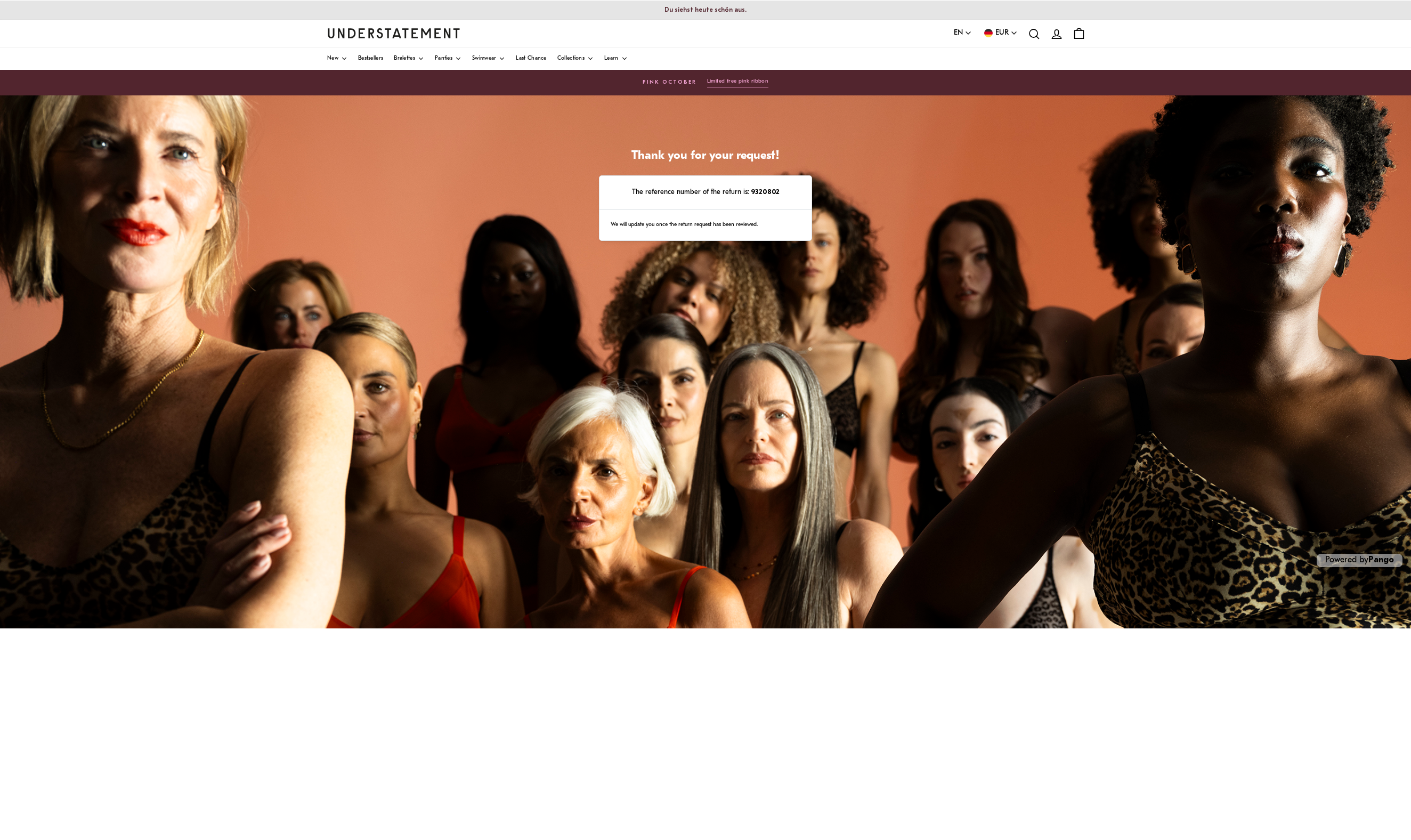
click at [705, 196] on strong "9320802" at bounding box center [764, 192] width 30 height 7
copy strong "9320802"
